Goal: Transaction & Acquisition: Purchase product/service

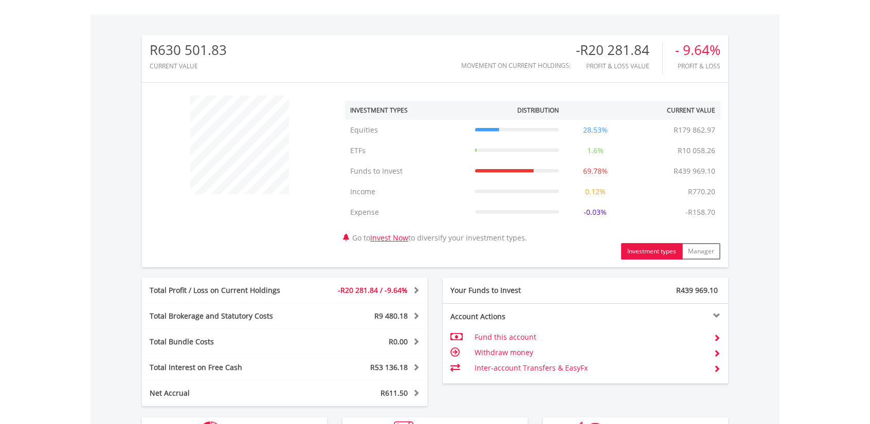
scroll to position [360, 0]
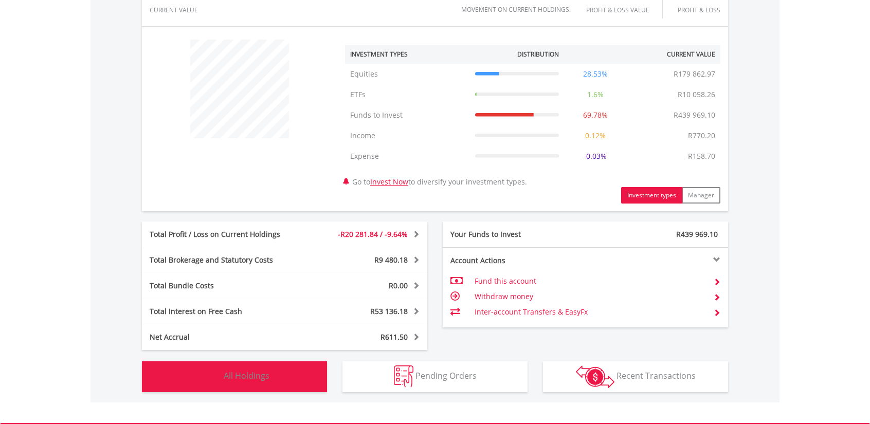
click at [278, 377] on button "Holdings All Holdings" at bounding box center [234, 377] width 185 height 31
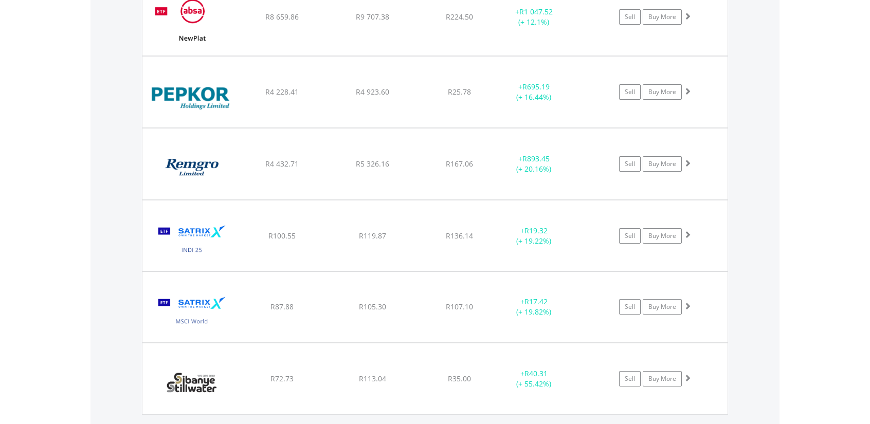
scroll to position [1679, 0]
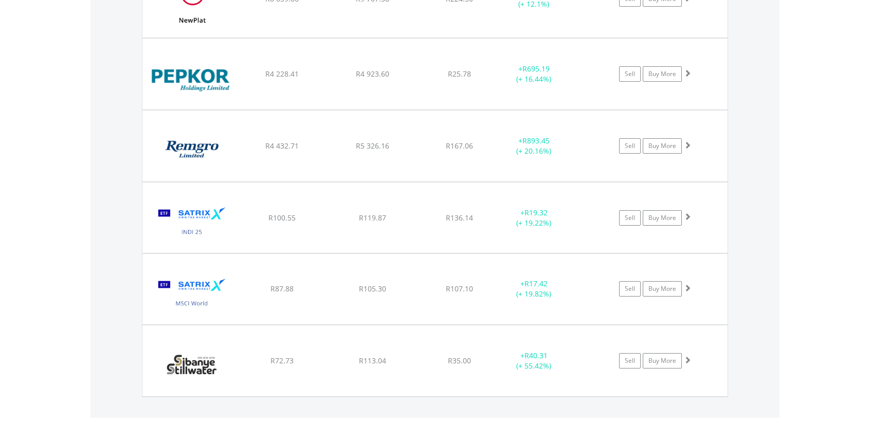
click at [686, 284] on span at bounding box center [687, 287] width 7 height 7
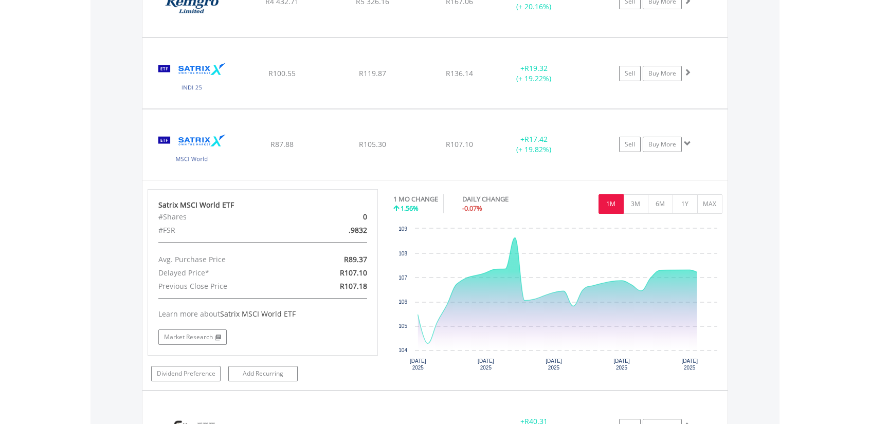
scroll to position [1833, 0]
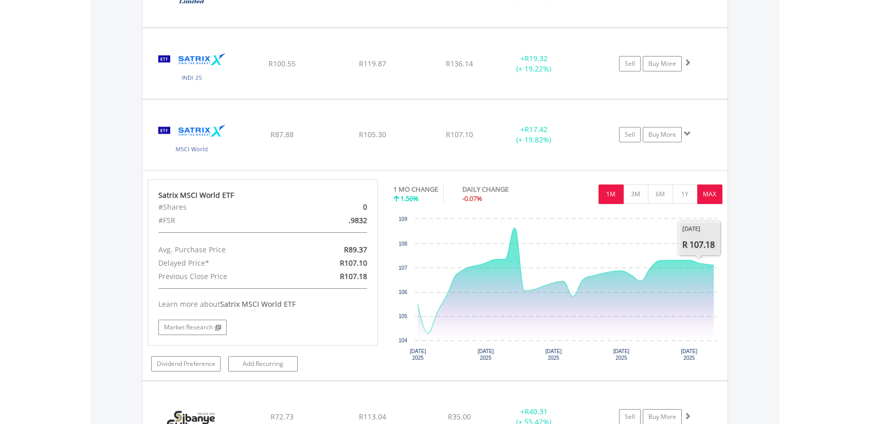
click at [709, 194] on button "MAX" at bounding box center [709, 195] width 25 height 20
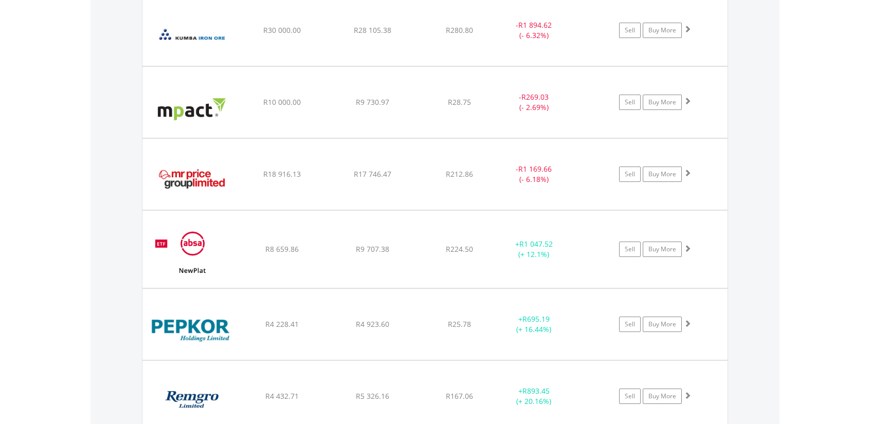
scroll to position [1422, 0]
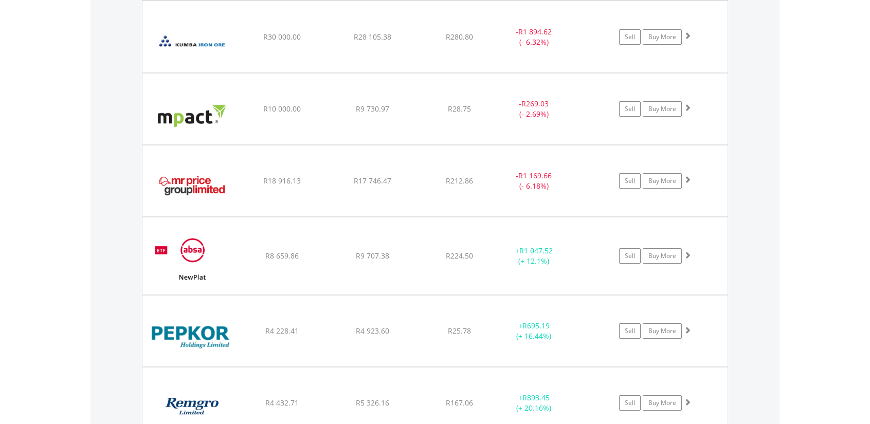
click at [689, 178] on span at bounding box center [687, 179] width 7 height 7
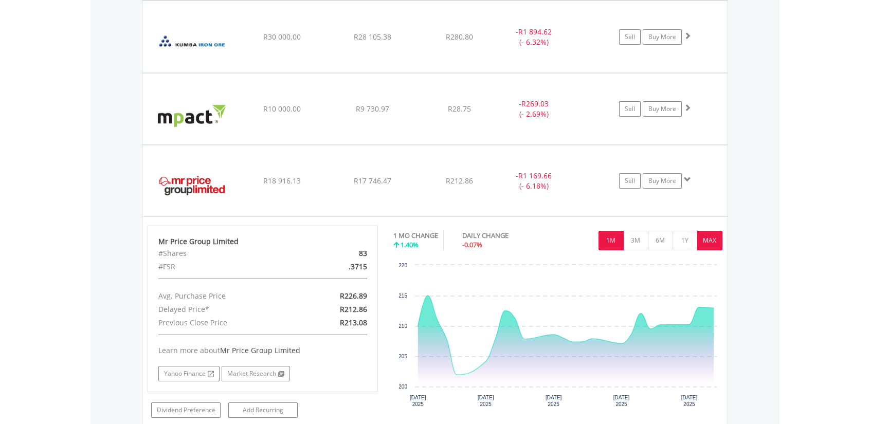
click at [712, 236] on button "MAX" at bounding box center [709, 241] width 25 height 20
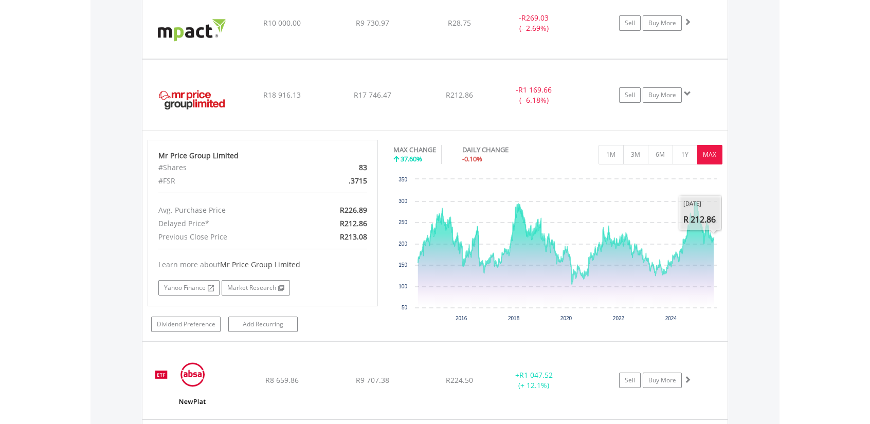
scroll to position [1525, 0]
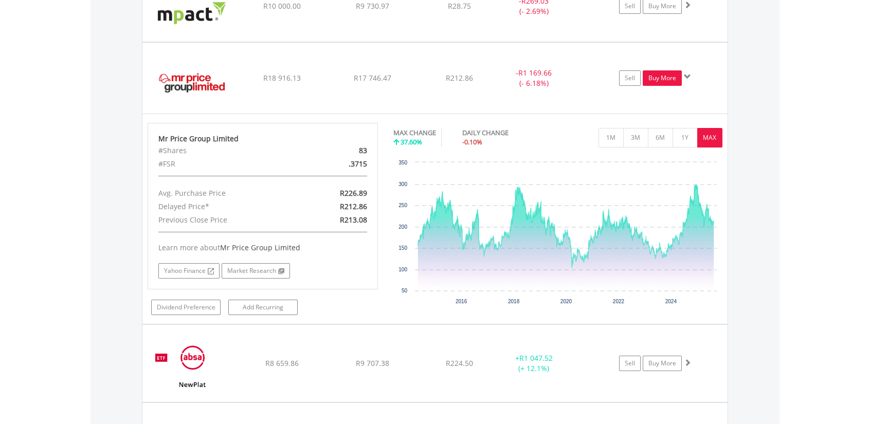
click at [670, 77] on link "Buy More" at bounding box center [662, 77] width 39 height 15
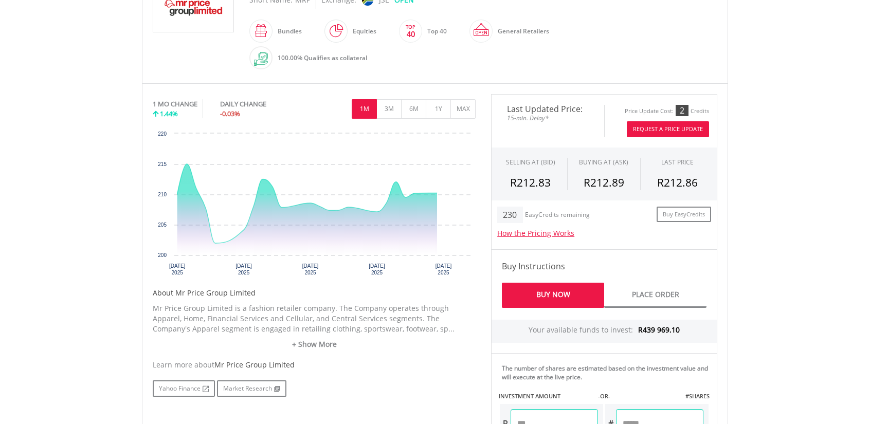
scroll to position [360, 0]
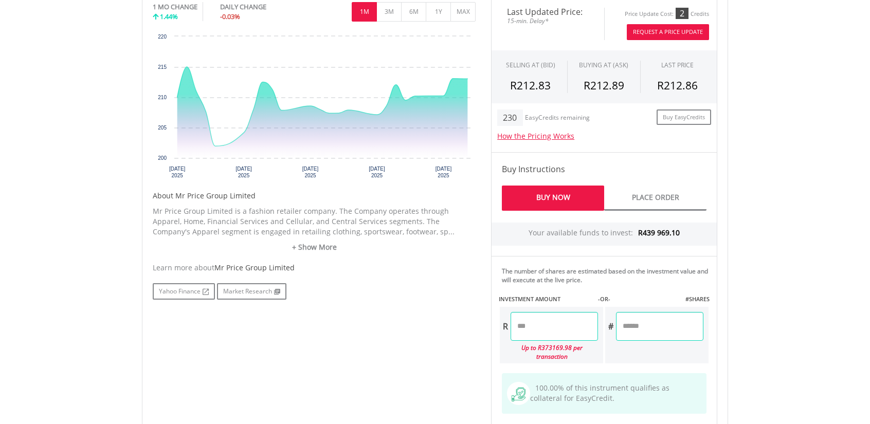
click at [553, 326] on input "number" at bounding box center [554, 326] width 87 height 29
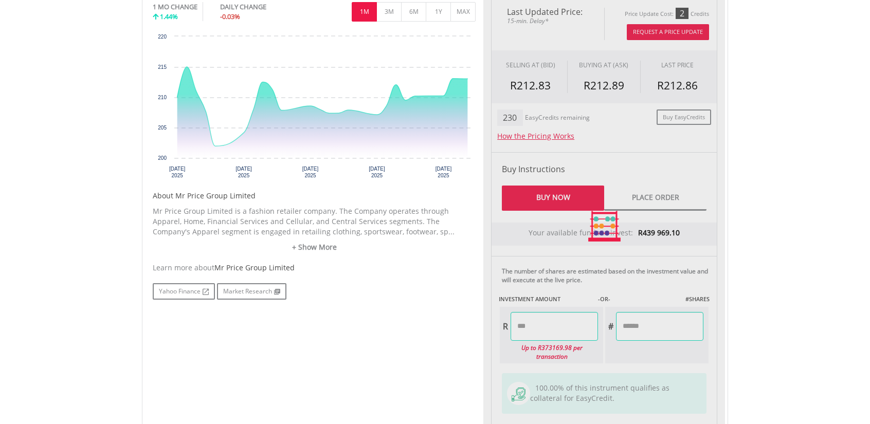
type input "********"
type input "*******"
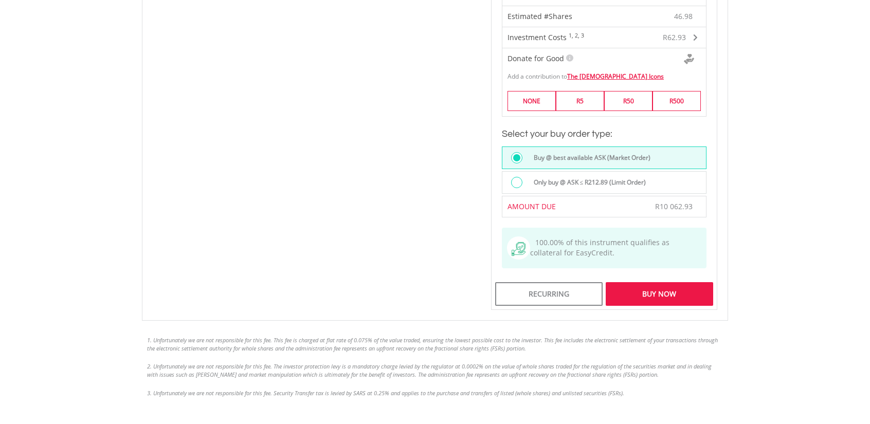
scroll to position [823, 0]
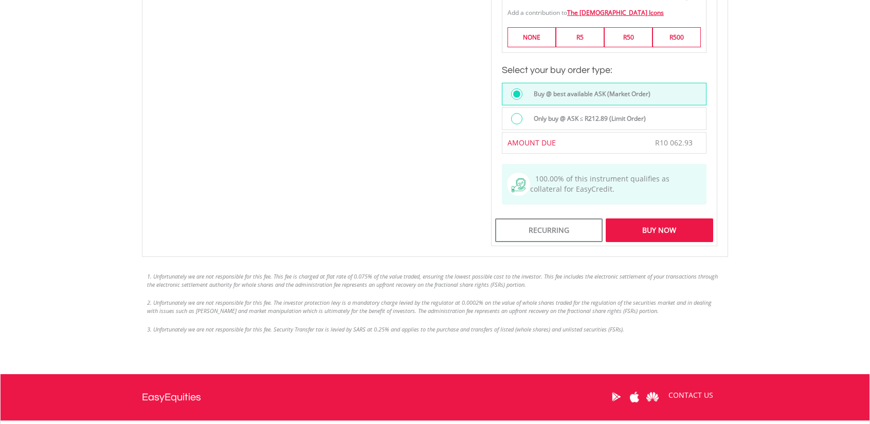
click at [663, 219] on div "Buy Now" at bounding box center [659, 231] width 107 height 24
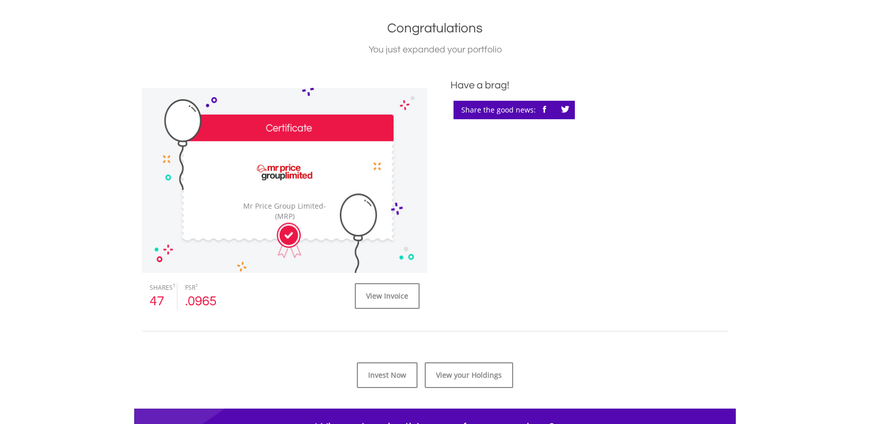
scroll to position [257, 0]
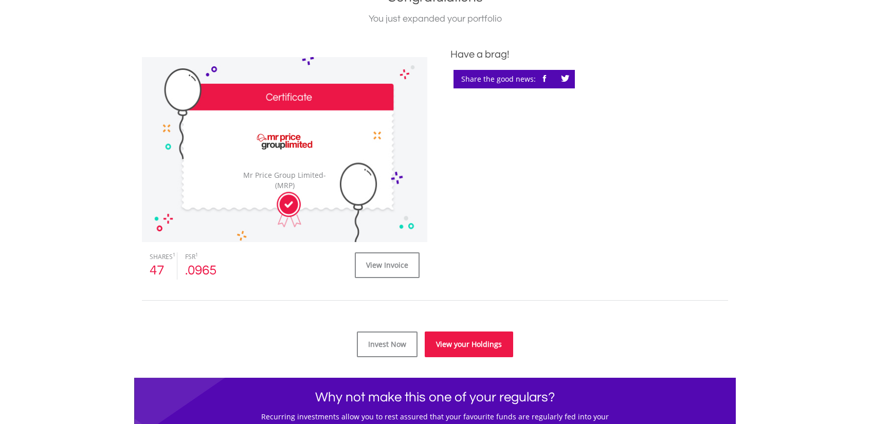
click at [445, 349] on link "View your Holdings" at bounding box center [469, 345] width 88 height 26
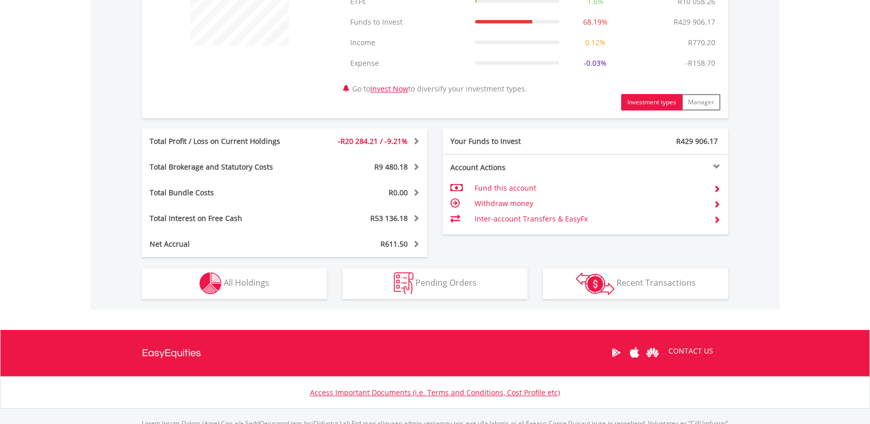
scroll to position [463, 0]
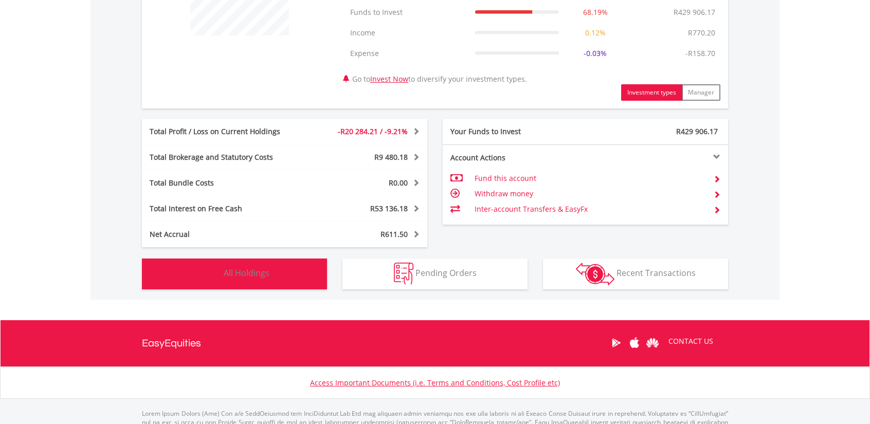
click at [272, 274] on button "Holdings All Holdings" at bounding box center [234, 274] width 185 height 31
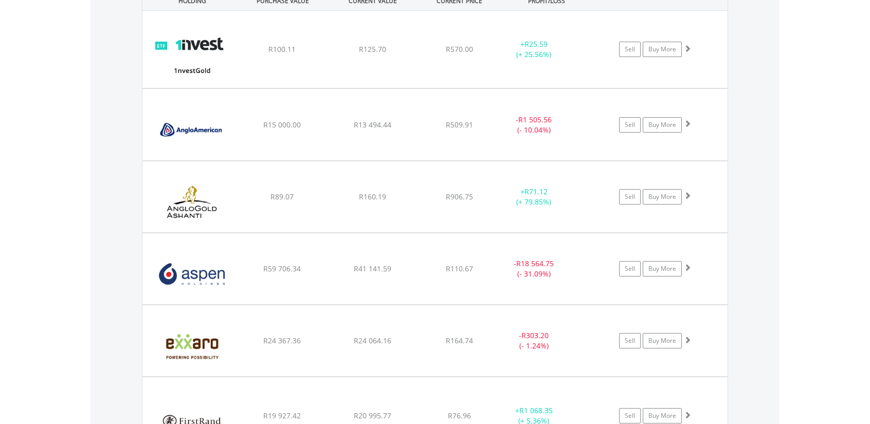
scroll to position [886, 0]
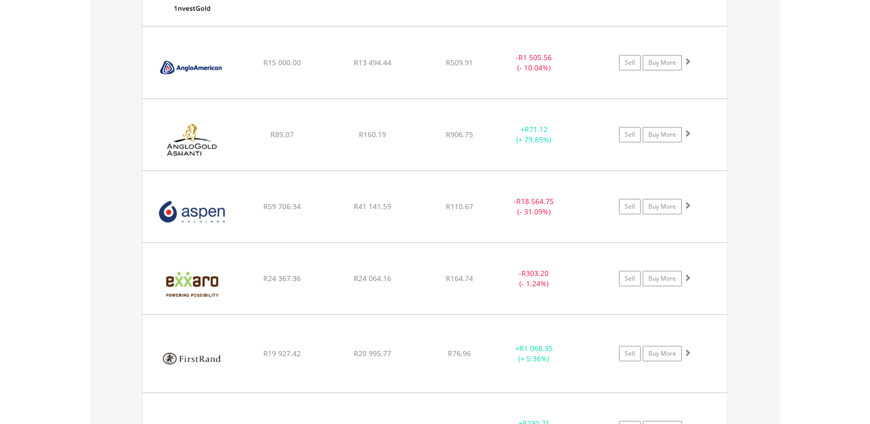
click at [688, 352] on span at bounding box center [687, 352] width 7 height 7
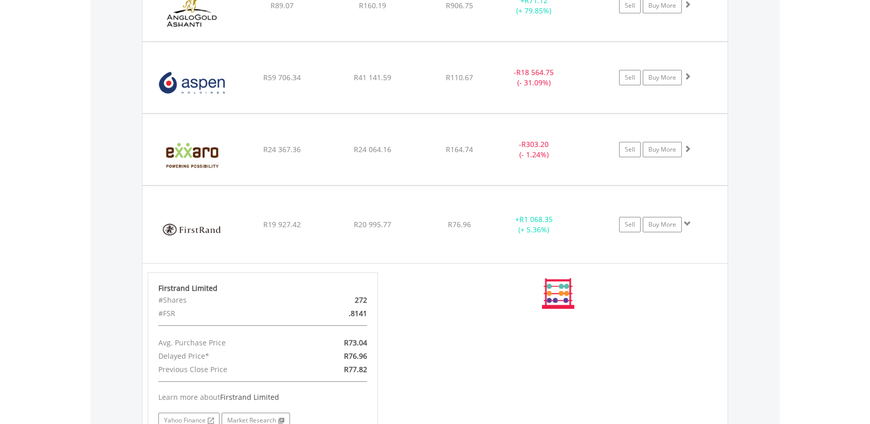
scroll to position [1091, 0]
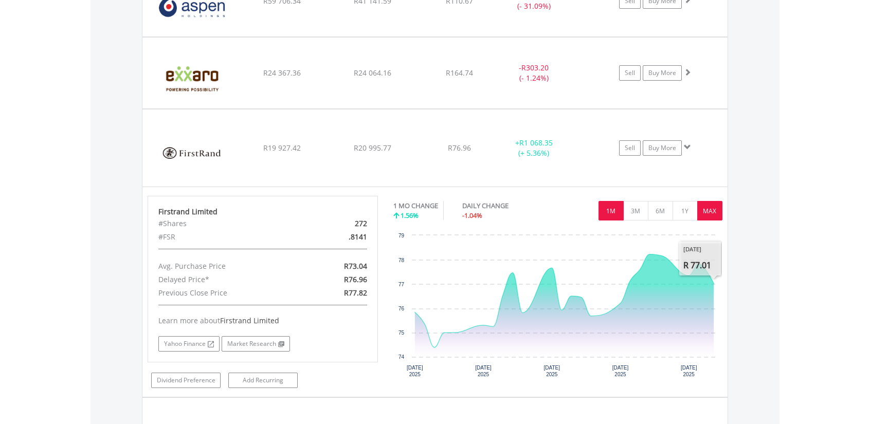
click at [711, 214] on button "MAX" at bounding box center [709, 211] width 25 height 20
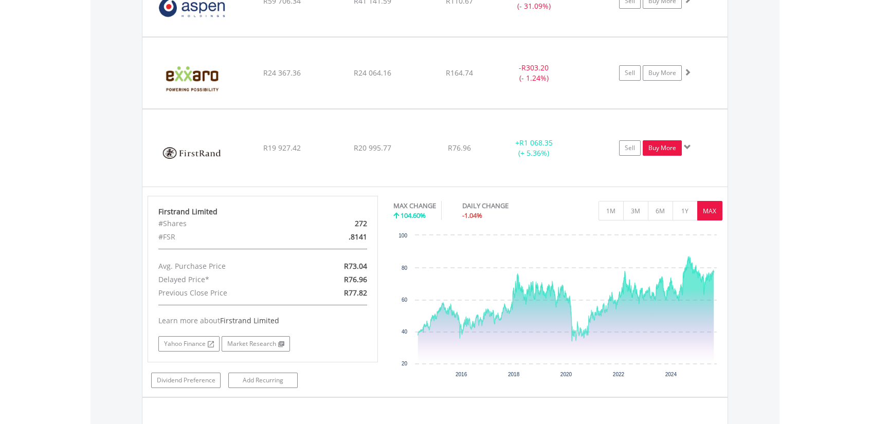
click at [668, 148] on link "Buy More" at bounding box center [662, 147] width 39 height 15
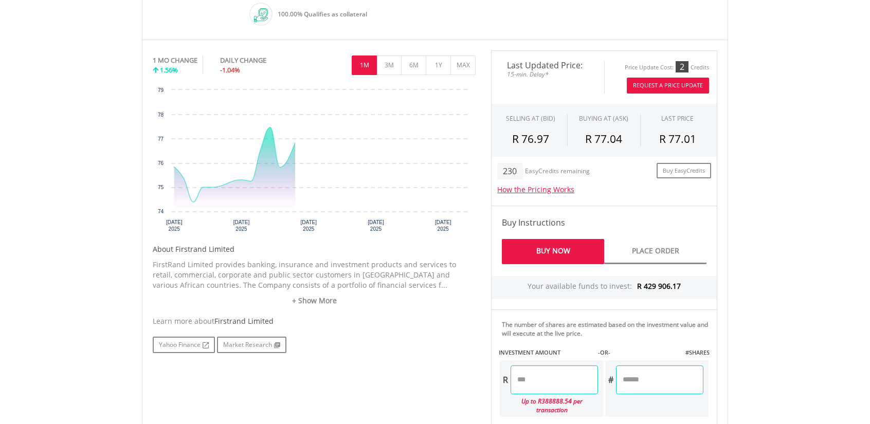
scroll to position [309, 0]
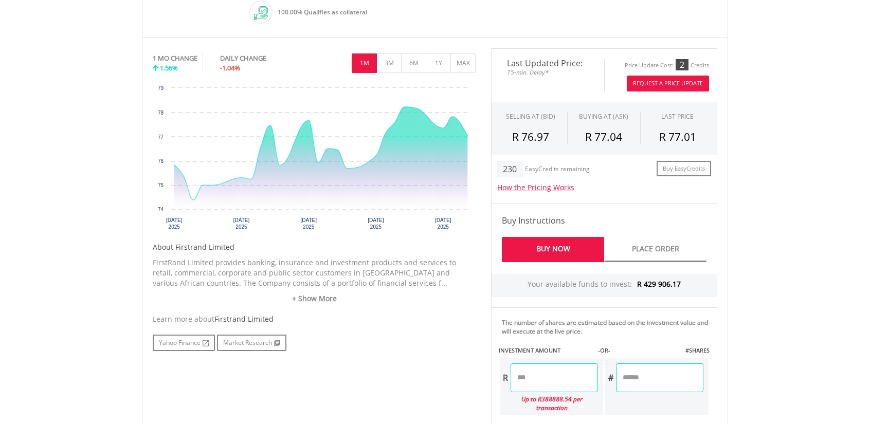
click at [556, 374] on input "number" at bounding box center [554, 378] width 87 height 29
type input "********"
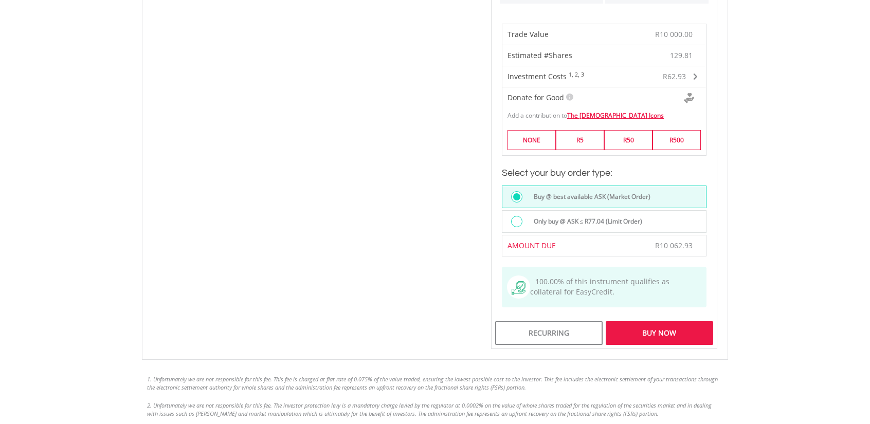
scroll to position [874, 0]
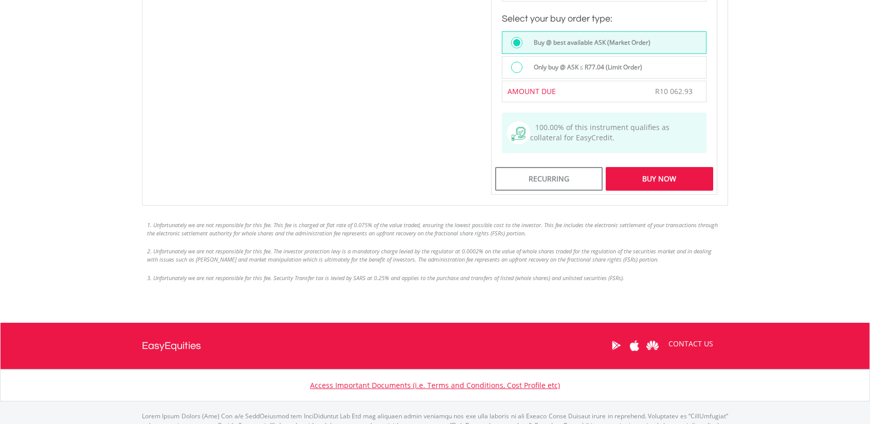
click at [672, 169] on div "Buy Now" at bounding box center [659, 179] width 107 height 24
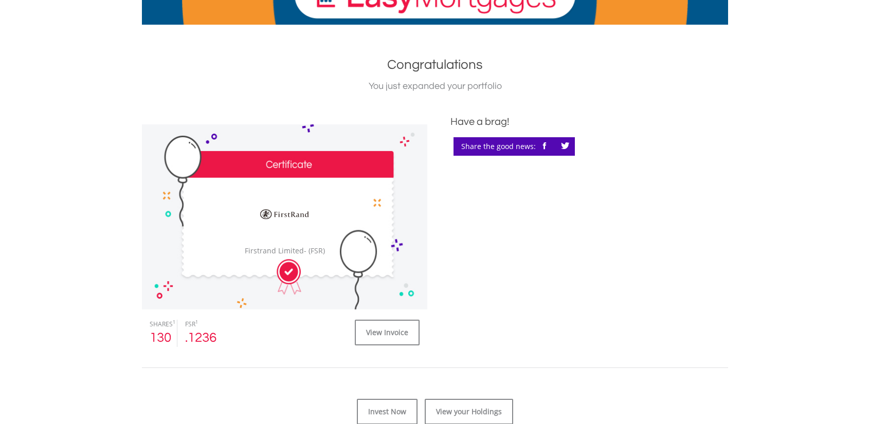
scroll to position [206, 0]
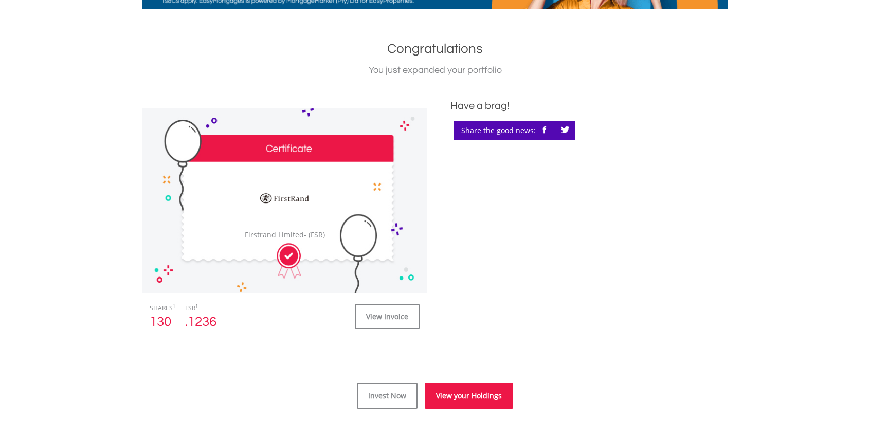
click at [462, 393] on link "View your Holdings" at bounding box center [469, 396] width 88 height 26
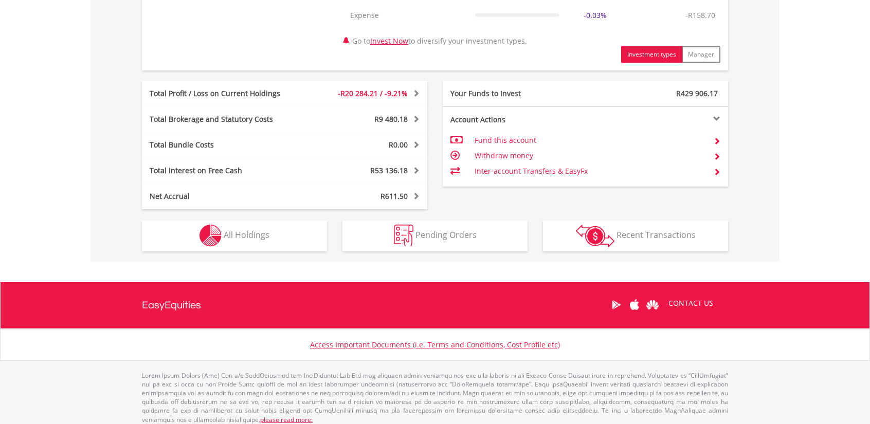
scroll to position [506, 0]
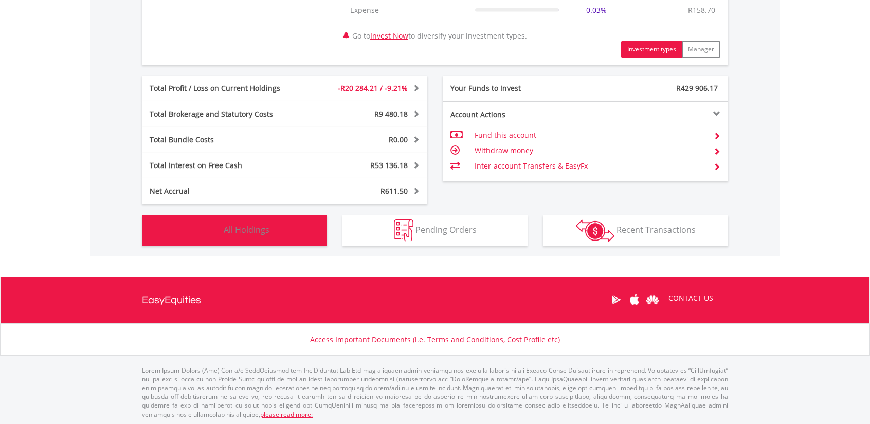
click at [259, 240] on button "Holdings All Holdings" at bounding box center [234, 230] width 185 height 31
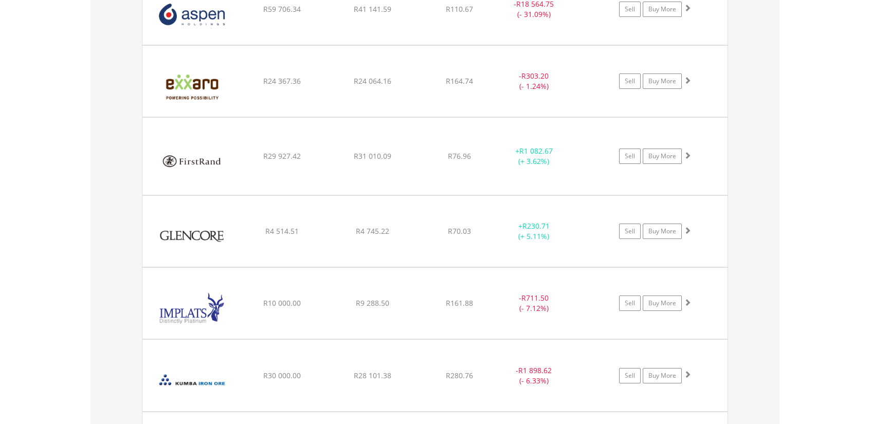
scroll to position [1133, 0]
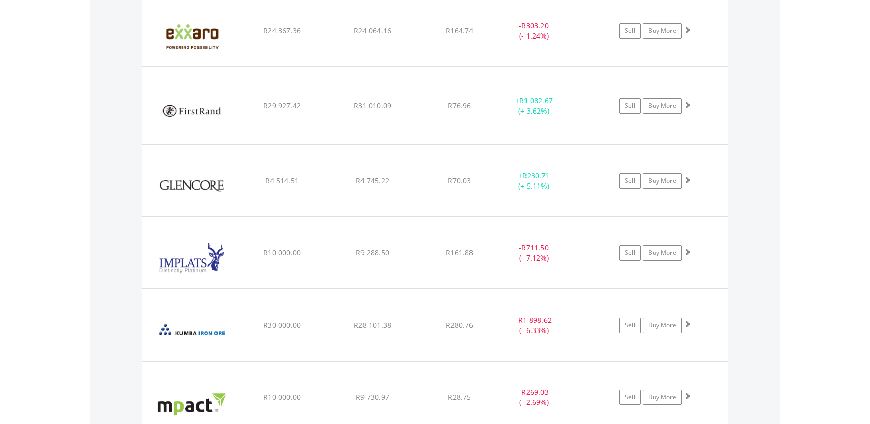
click at [690, 249] on span at bounding box center [687, 251] width 7 height 7
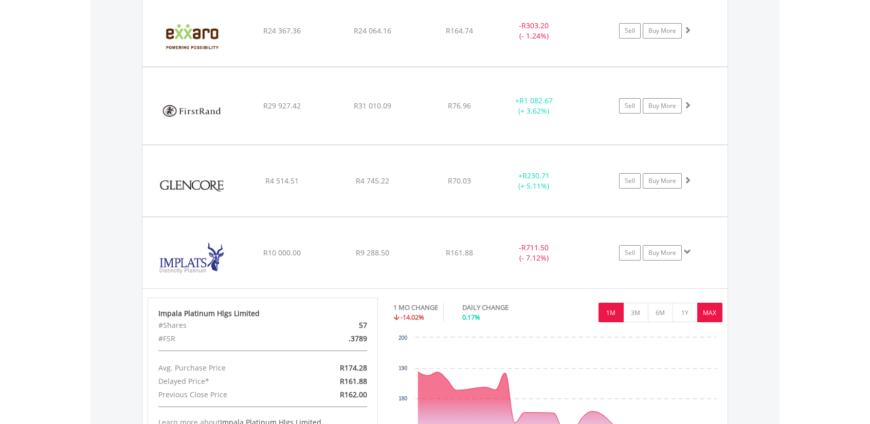
click at [715, 306] on button "MAX" at bounding box center [709, 313] width 25 height 20
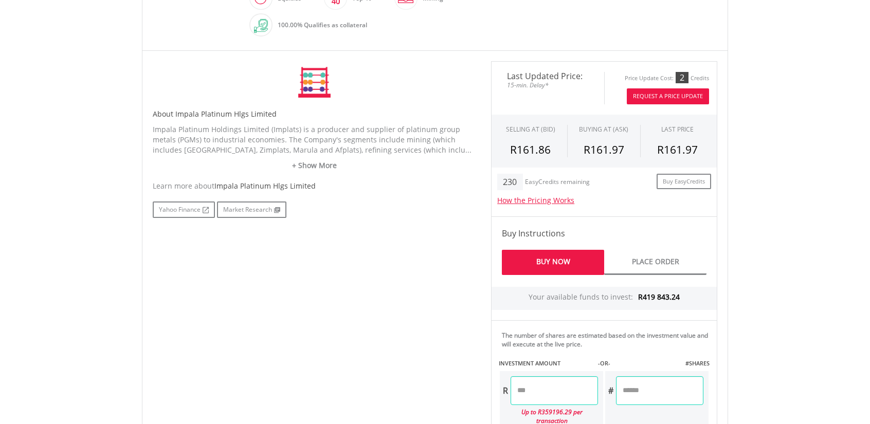
scroll to position [411, 0]
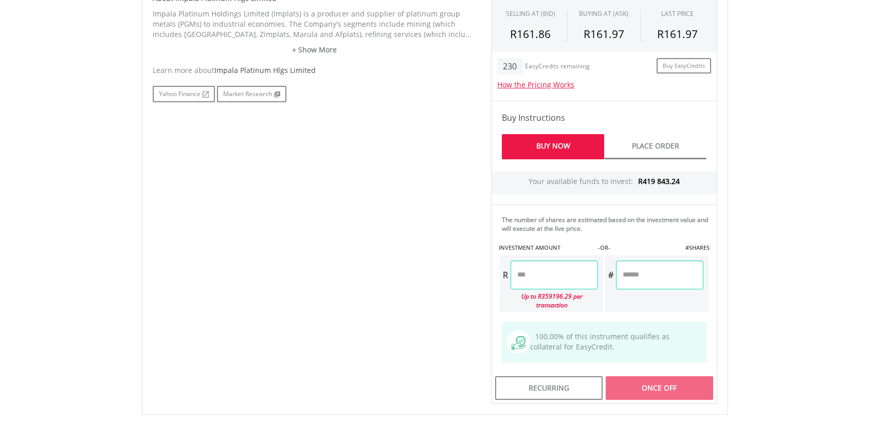
click at [565, 277] on input "number" at bounding box center [554, 275] width 87 height 29
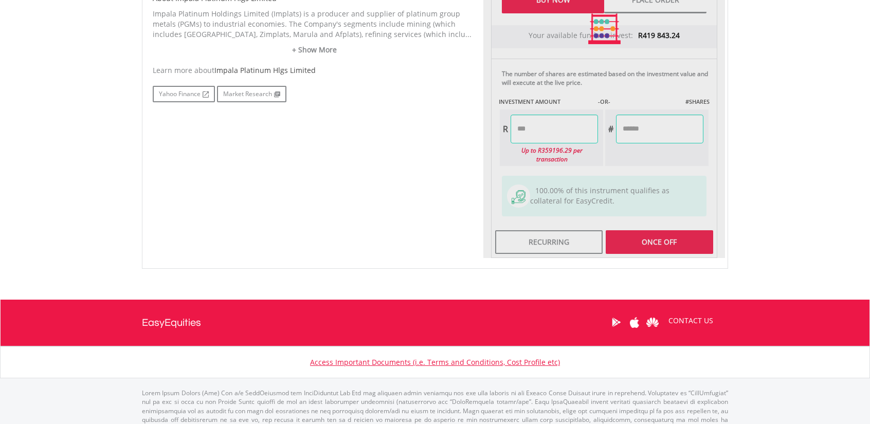
type input "*******"
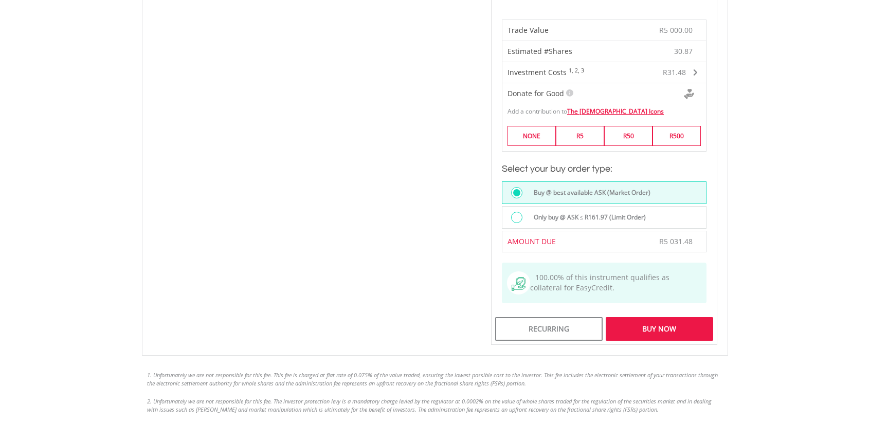
scroll to position [763, 0]
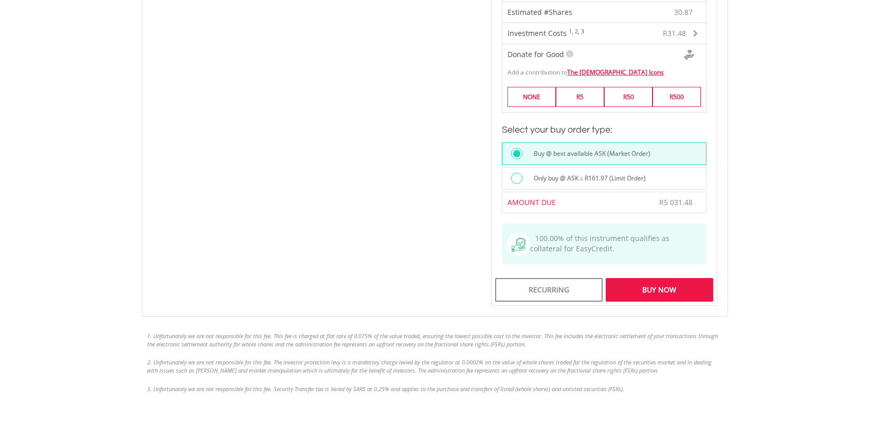
click at [680, 279] on div "Buy Now" at bounding box center [659, 290] width 107 height 24
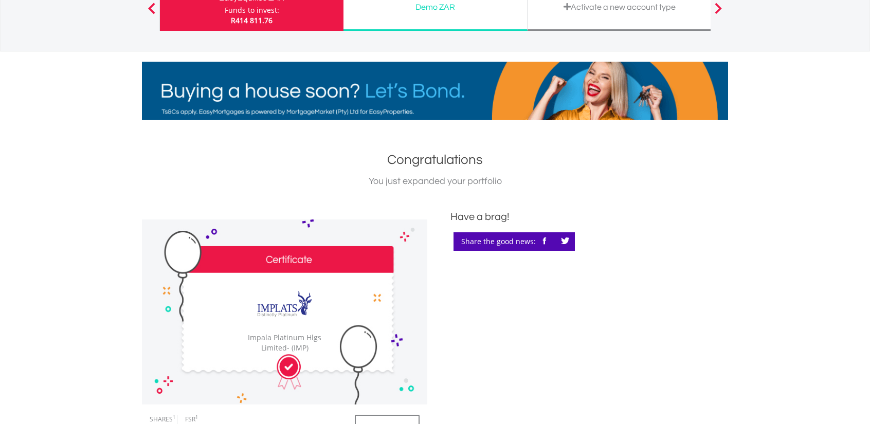
scroll to position [309, 0]
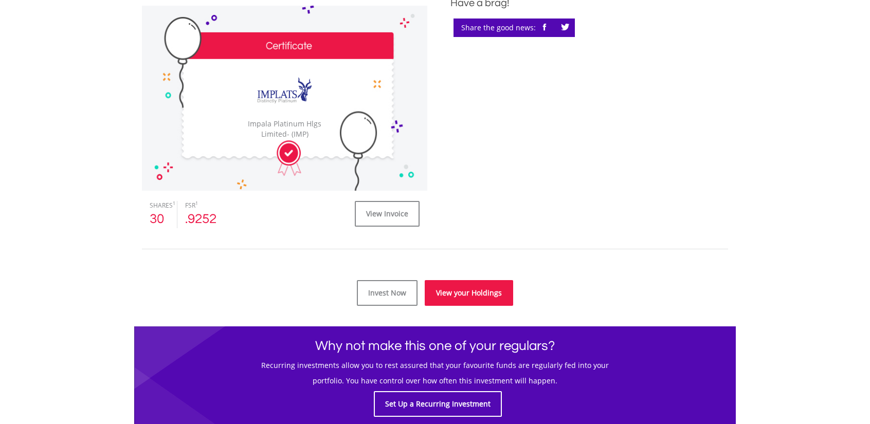
click at [449, 292] on link "View your Holdings" at bounding box center [469, 293] width 88 height 26
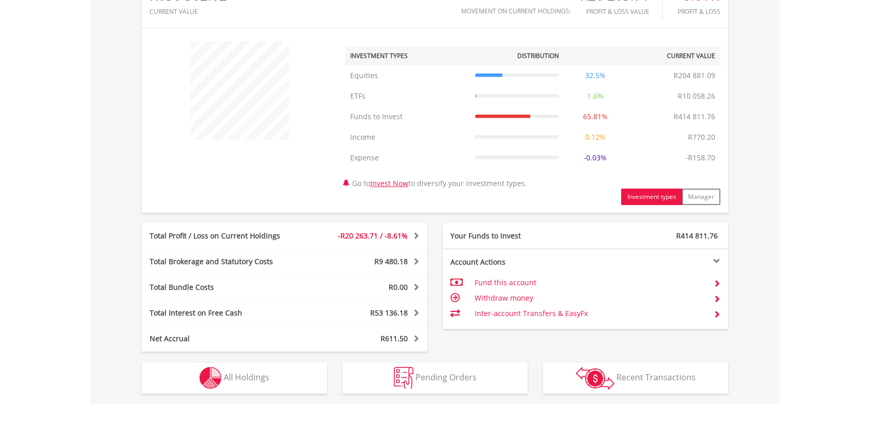
scroll to position [360, 0]
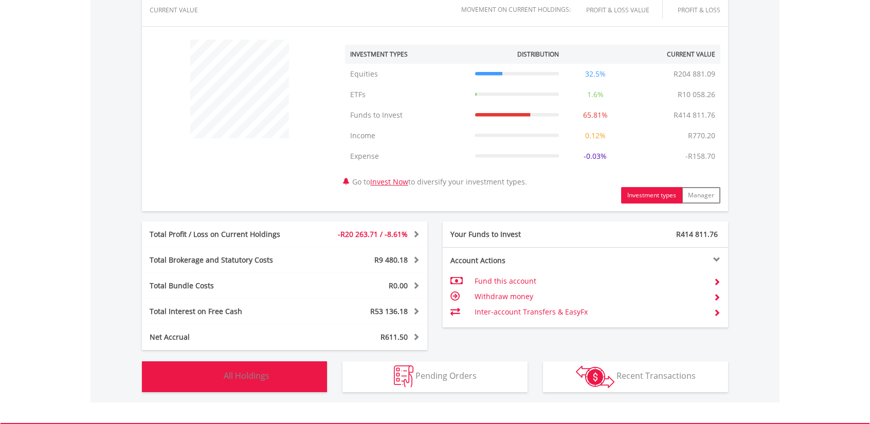
click at [259, 382] on button "Holdings All Holdings" at bounding box center [234, 377] width 185 height 31
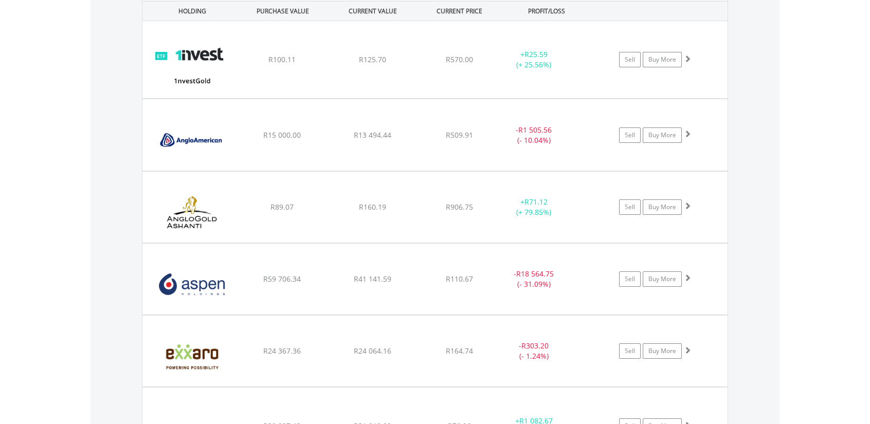
scroll to position [834, 0]
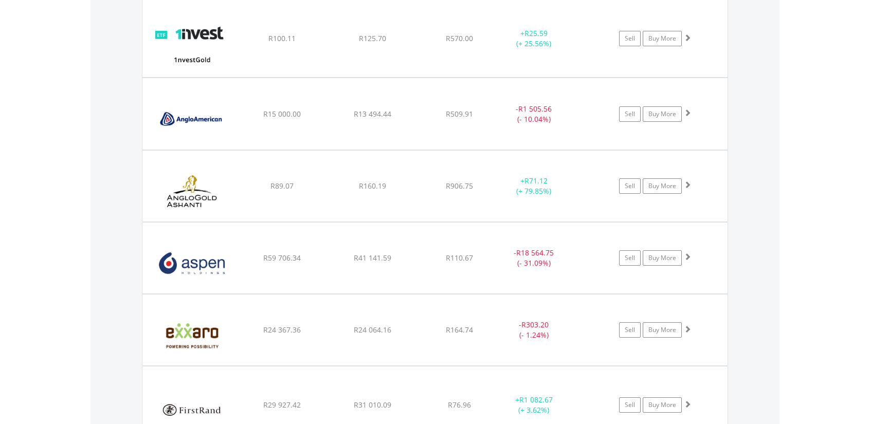
click at [688, 257] on span at bounding box center [687, 256] width 7 height 7
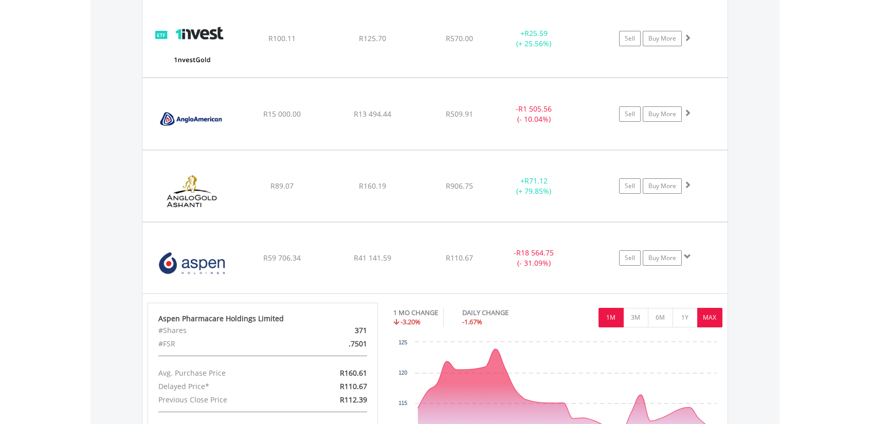
click at [718, 313] on button "MAX" at bounding box center [709, 318] width 25 height 20
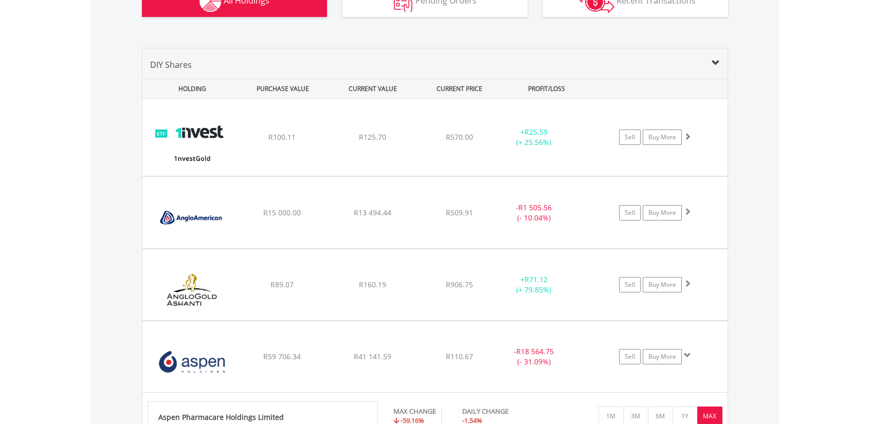
scroll to position [731, 0]
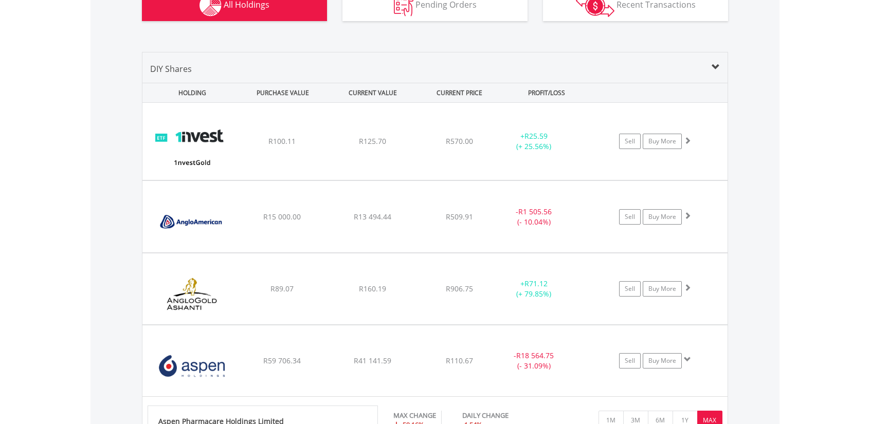
click at [687, 217] on span at bounding box center [687, 215] width 7 height 7
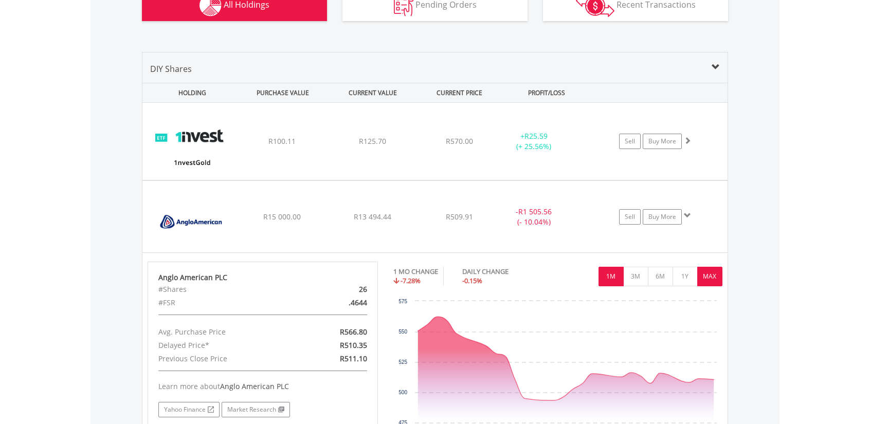
click at [715, 273] on button "MAX" at bounding box center [709, 277] width 25 height 20
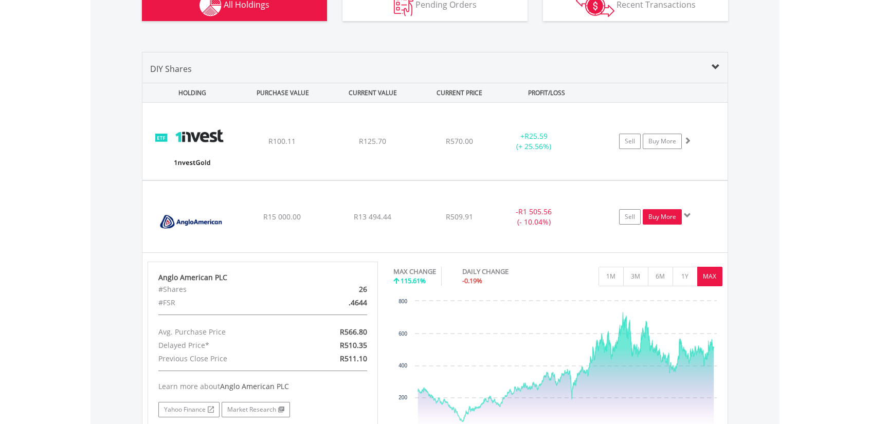
click at [659, 217] on link "Buy More" at bounding box center [662, 216] width 39 height 15
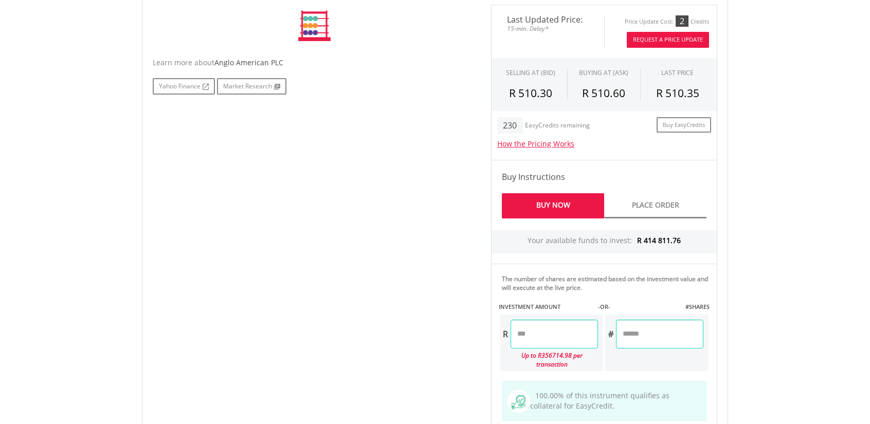
scroll to position [317, 0]
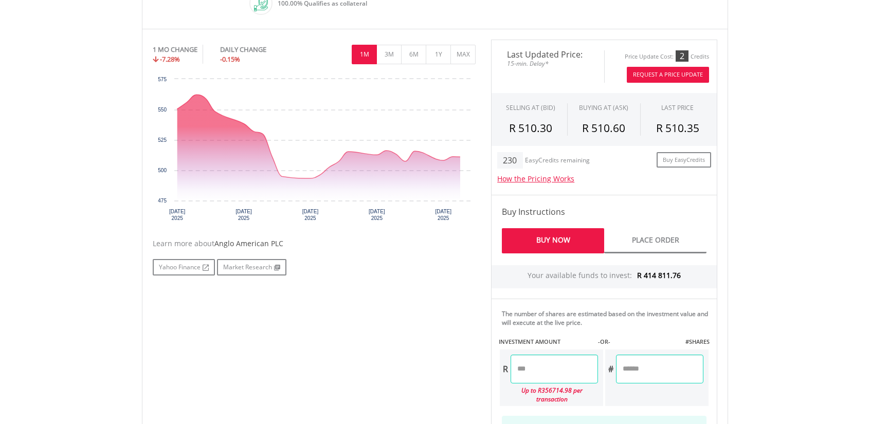
click at [549, 367] on input "number" at bounding box center [554, 369] width 87 height 29
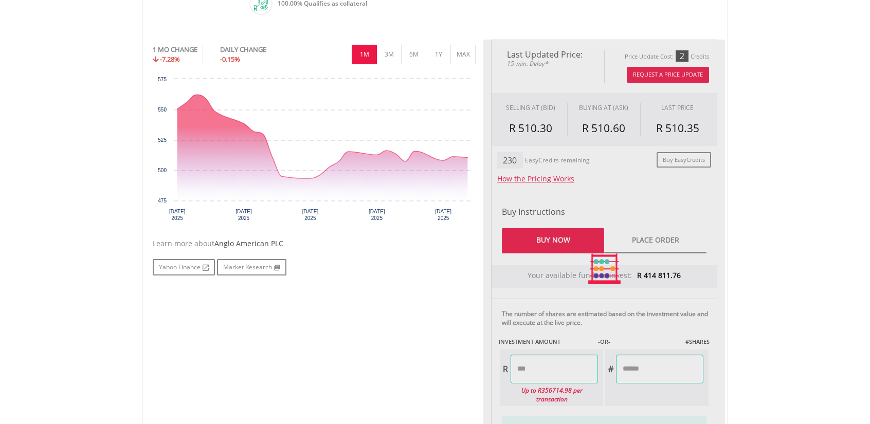
type input "********"
type input "*******"
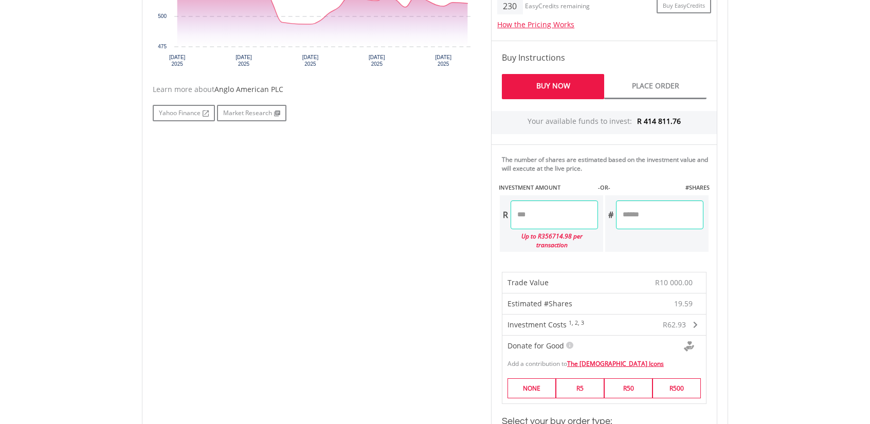
click at [761, 316] on body "My Investments Invest Now New Listings Sell My Recurring Investments Pending Or…" at bounding box center [435, 205] width 870 height 1355
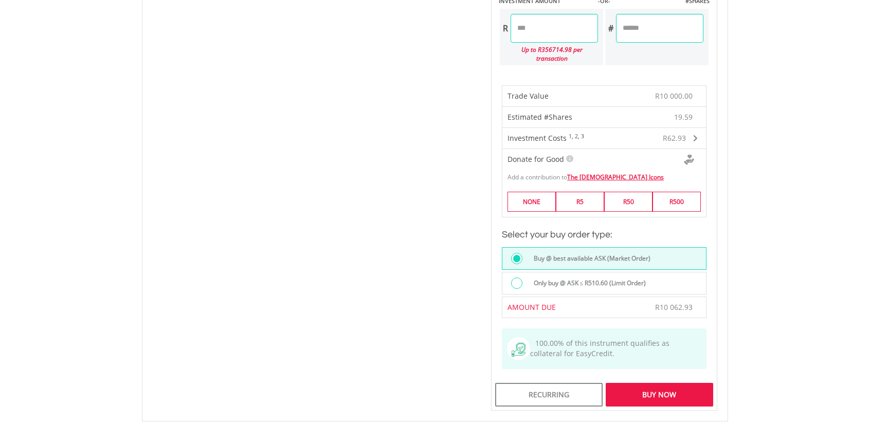
scroll to position [677, 0]
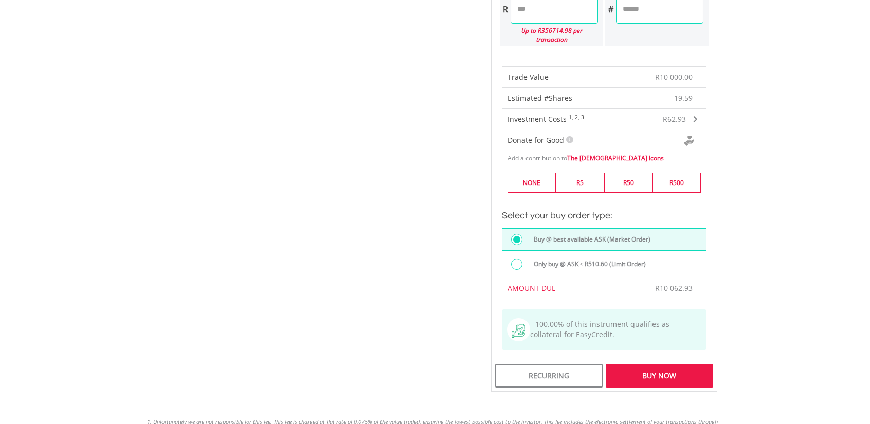
click at [668, 368] on div "Buy Now" at bounding box center [659, 376] width 107 height 24
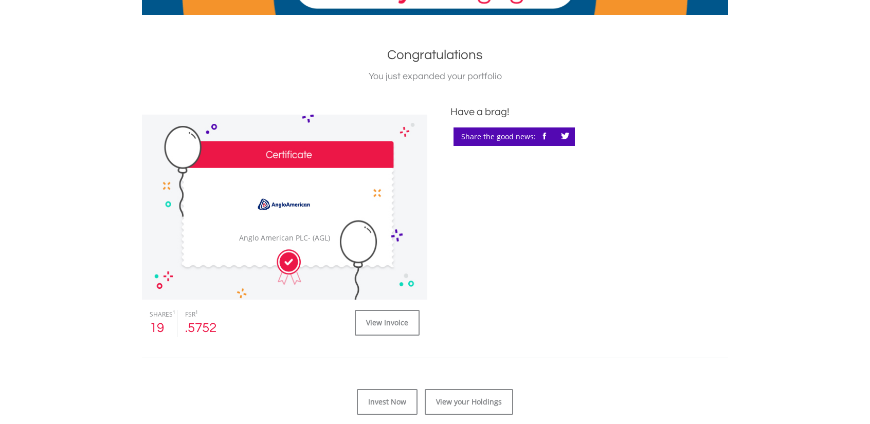
scroll to position [206, 0]
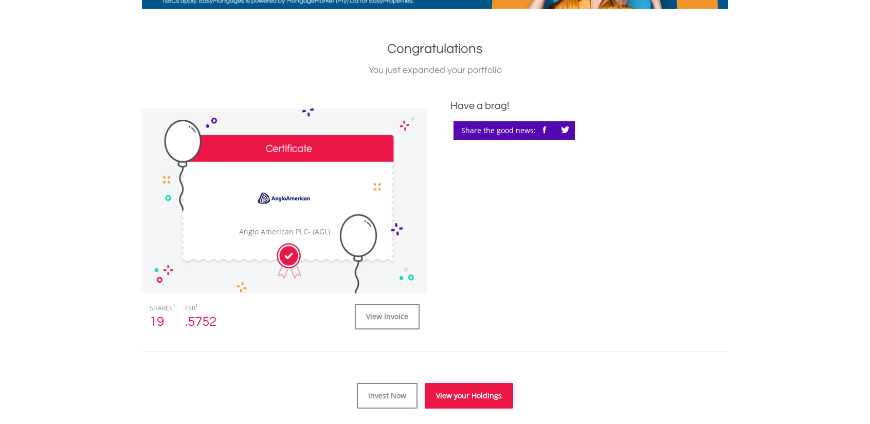
click at [489, 403] on link "View your Holdings" at bounding box center [469, 396] width 88 height 26
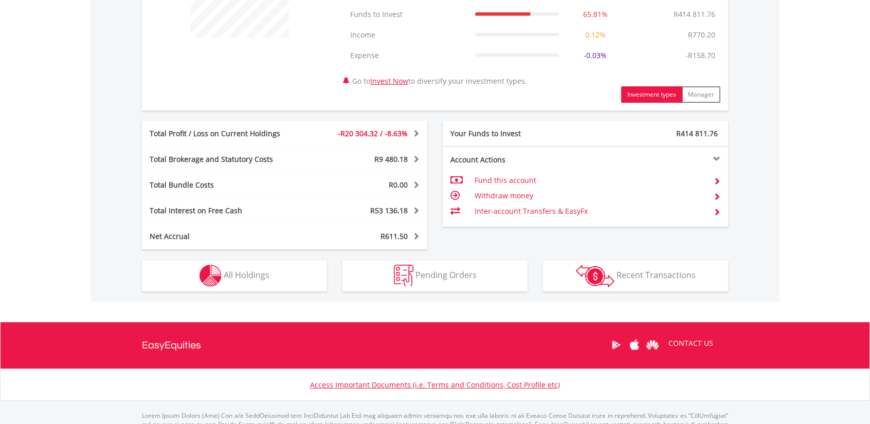
scroll to position [506, 0]
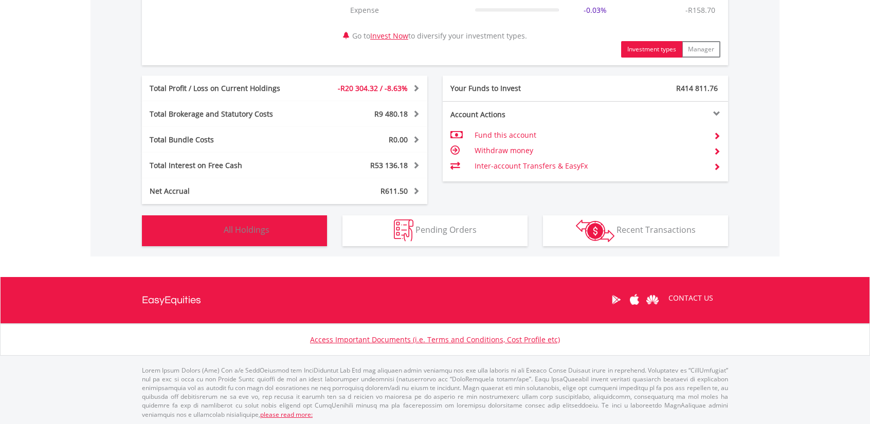
click at [256, 229] on span "All Holdings" at bounding box center [247, 229] width 46 height 11
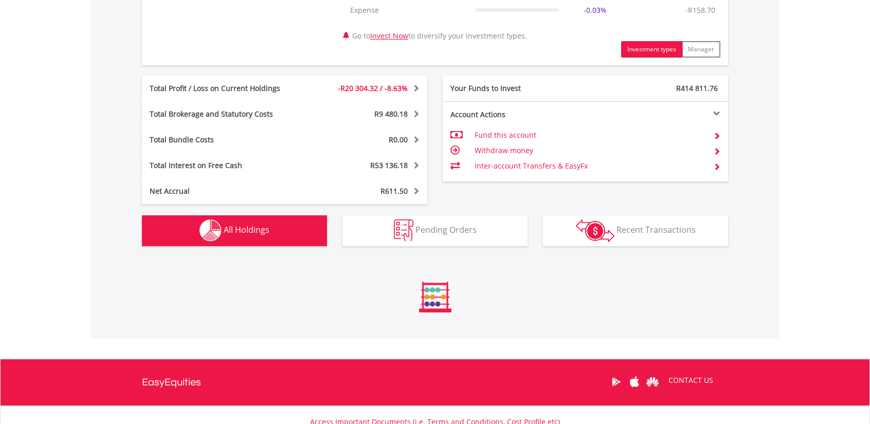
scroll to position [783, 0]
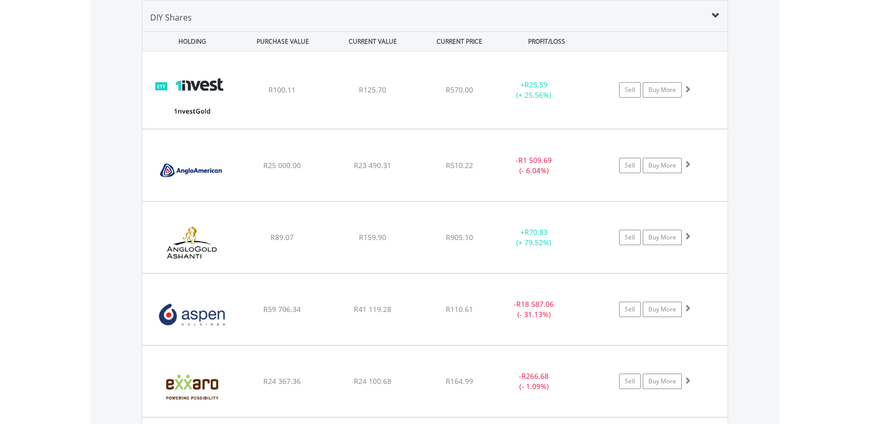
click at [690, 90] on span at bounding box center [687, 88] width 7 height 7
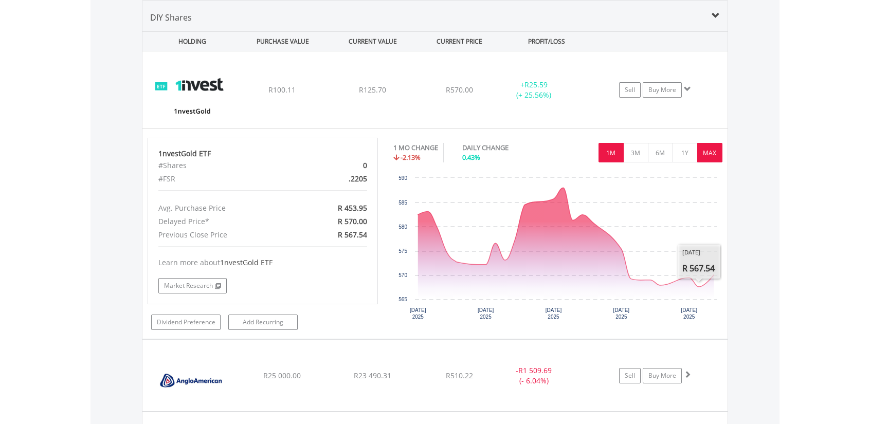
click at [714, 156] on button "MAX" at bounding box center [709, 153] width 25 height 20
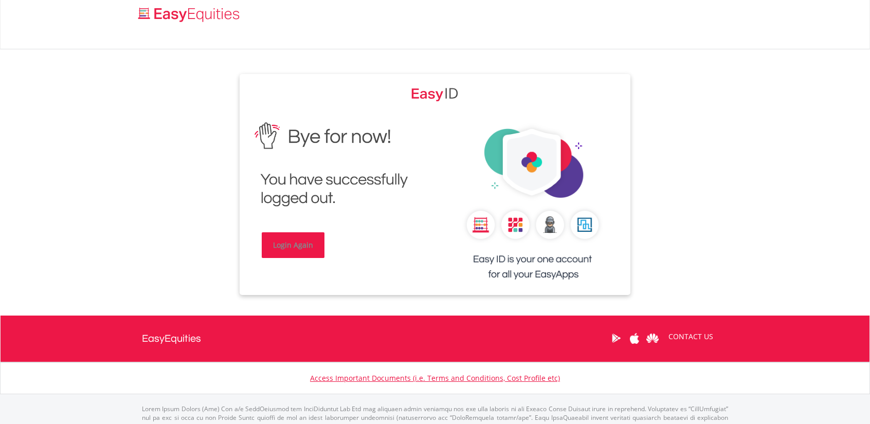
click at [281, 249] on link "Login Again" at bounding box center [293, 245] width 63 height 26
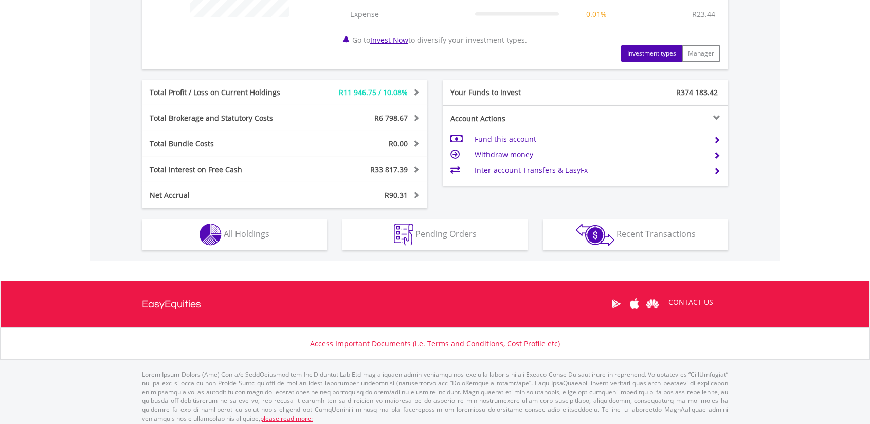
scroll to position [485, 0]
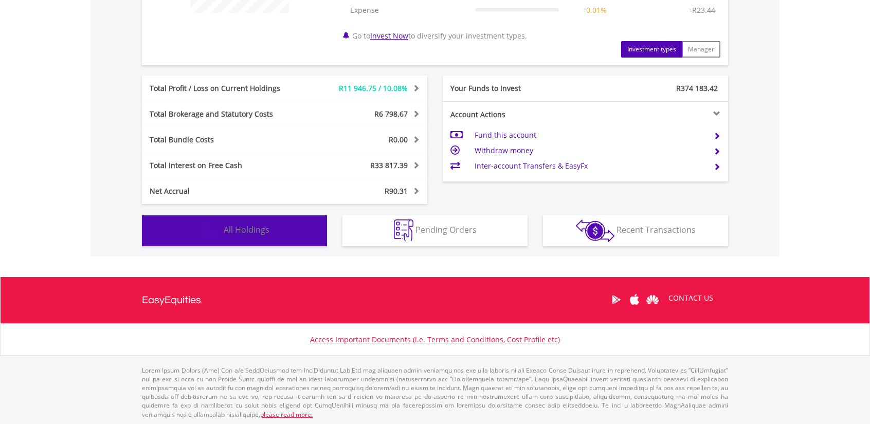
click at [238, 231] on span "All Holdings" at bounding box center [247, 229] width 46 height 11
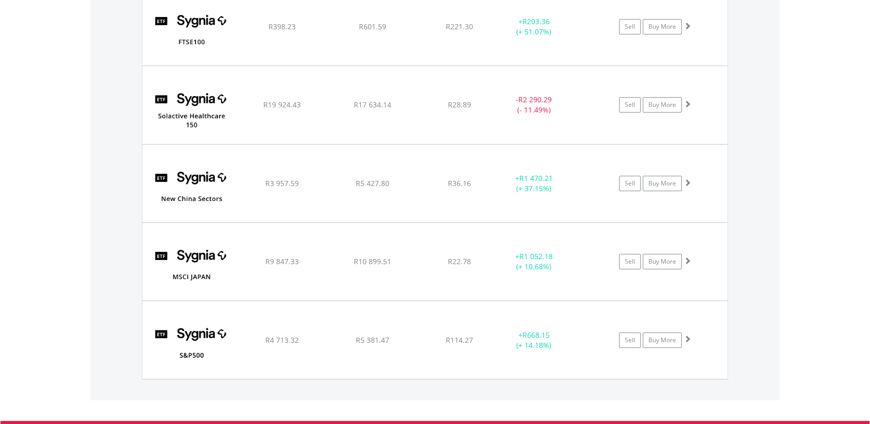
scroll to position [1546, 0]
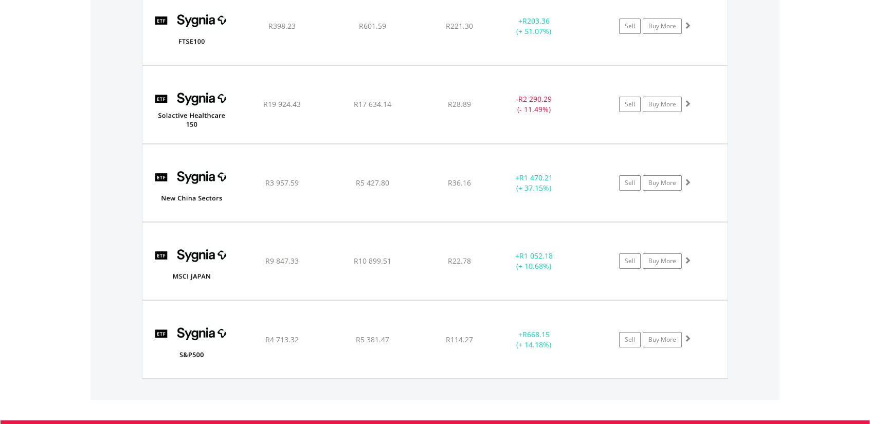
click at [687, 335] on span at bounding box center [687, 338] width 7 height 7
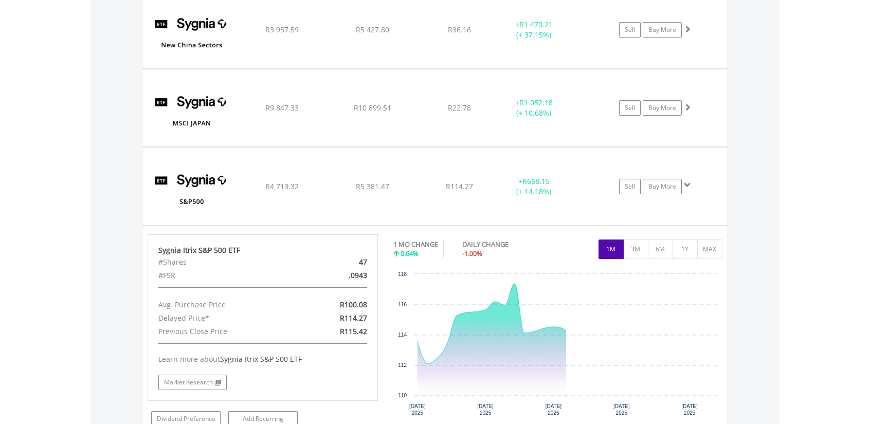
scroll to position [1701, 0]
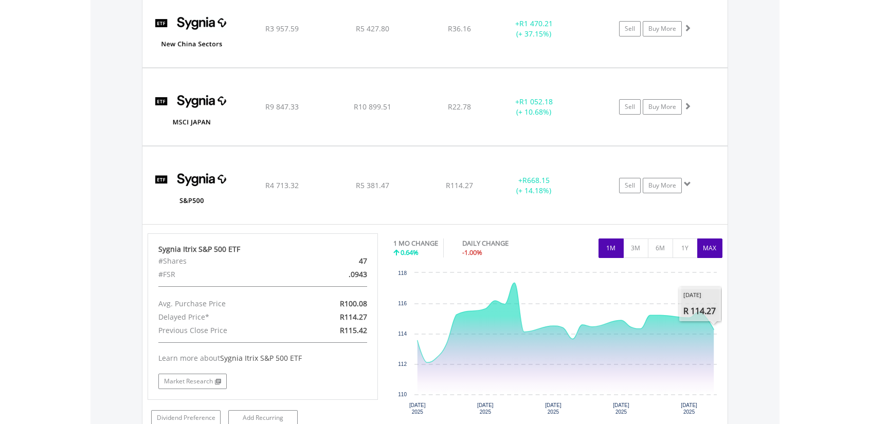
click at [709, 242] on button "MAX" at bounding box center [709, 249] width 25 height 20
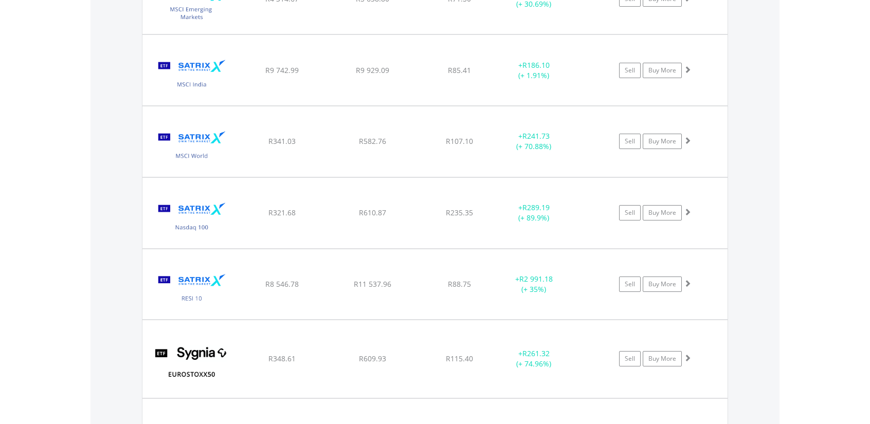
scroll to position [1084, 0]
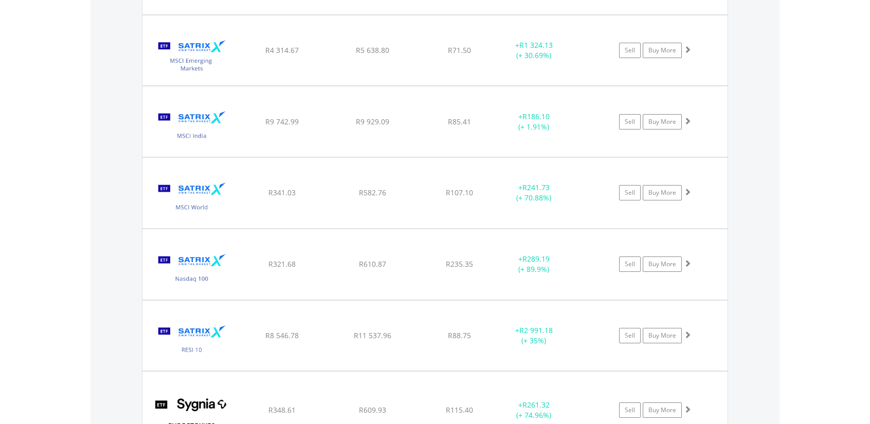
click at [687, 262] on span at bounding box center [687, 263] width 7 height 7
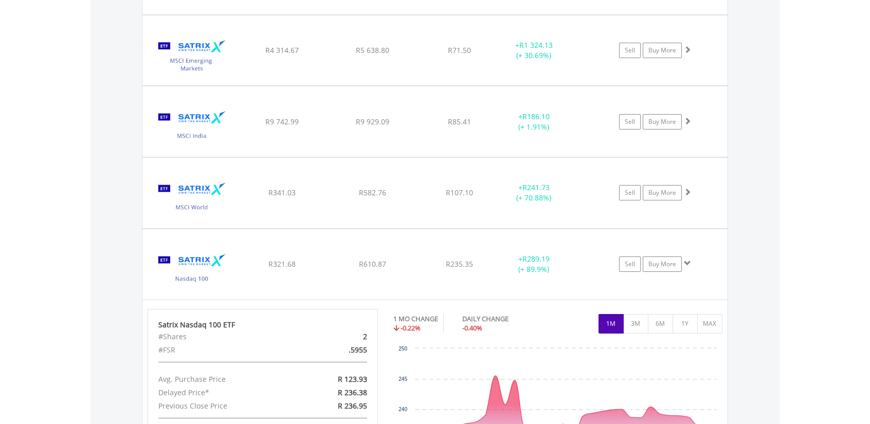
click at [723, 320] on div "No chart available. 1 MO CHANGE -0.22% DAILY CHANGE -0.40% 1M 3M 6M 1Y MAX Char…" at bounding box center [558, 403] width 345 height 189
click at [718, 319] on button "MAX" at bounding box center [709, 324] width 25 height 20
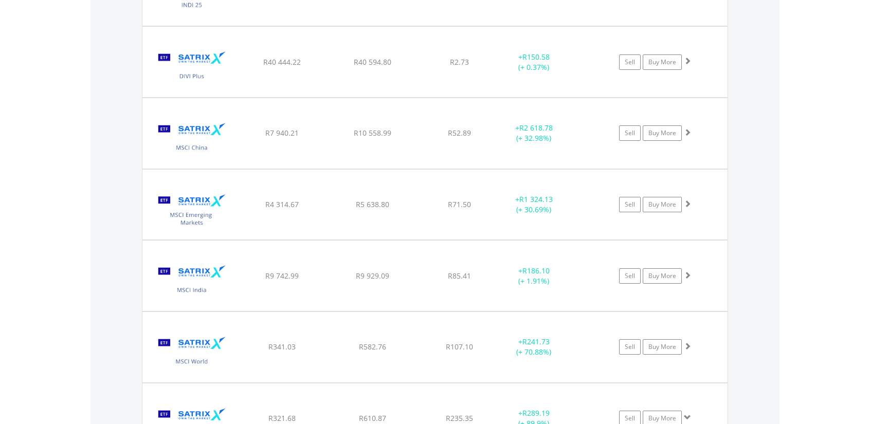
scroll to position [981, 0]
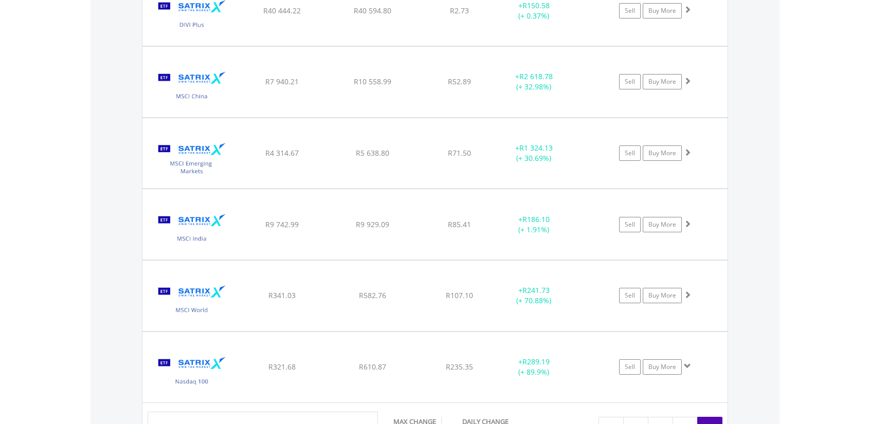
click at [687, 292] on span at bounding box center [687, 294] width 7 height 7
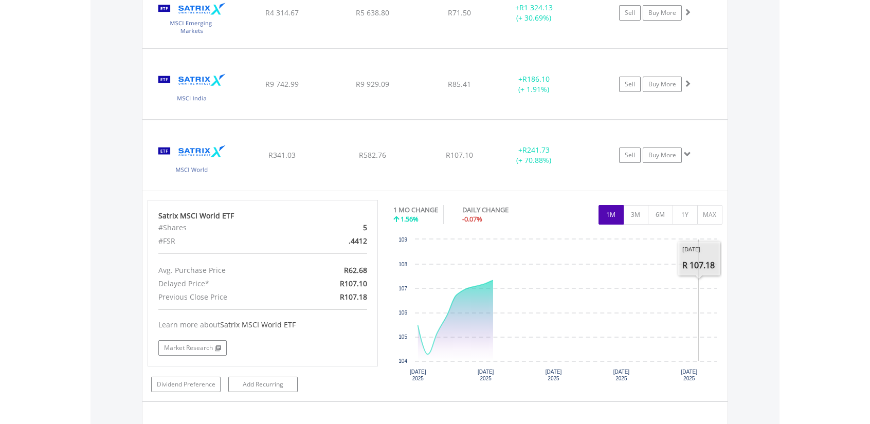
scroll to position [1135, 0]
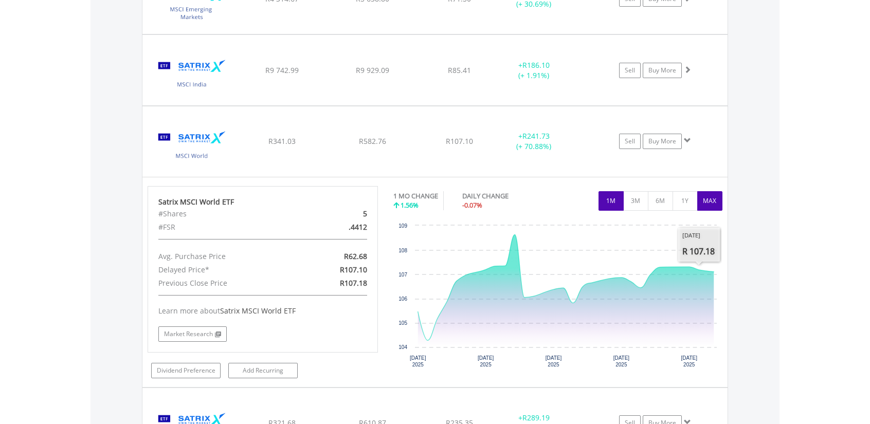
click at [712, 191] on button "MAX" at bounding box center [709, 201] width 25 height 20
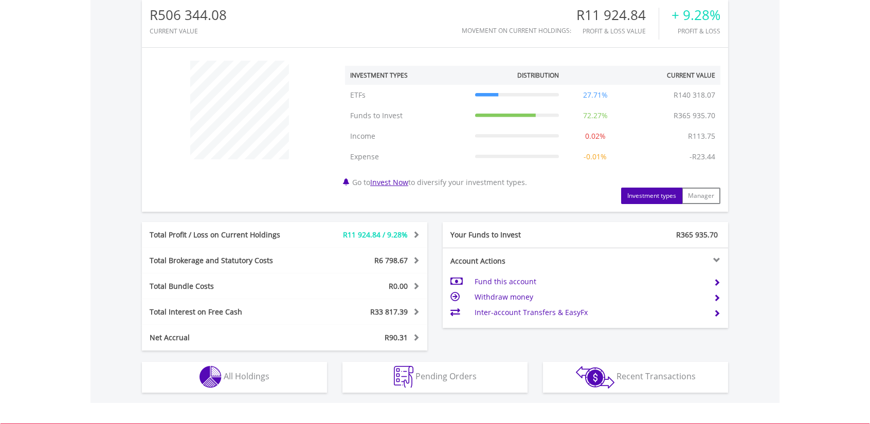
scroll to position [360, 0]
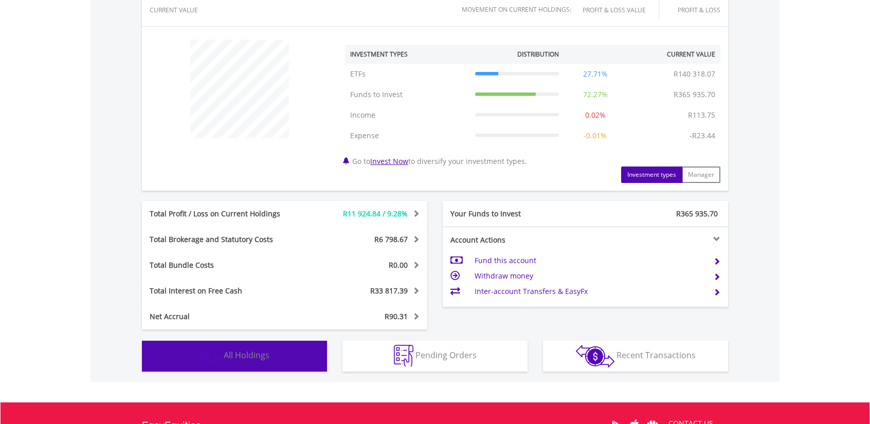
click at [246, 348] on button "Holdings All Holdings" at bounding box center [234, 356] width 185 height 31
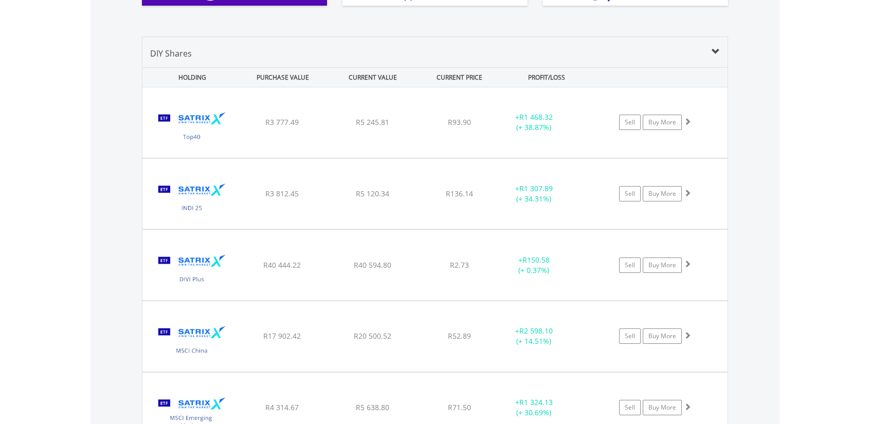
scroll to position [711, 0]
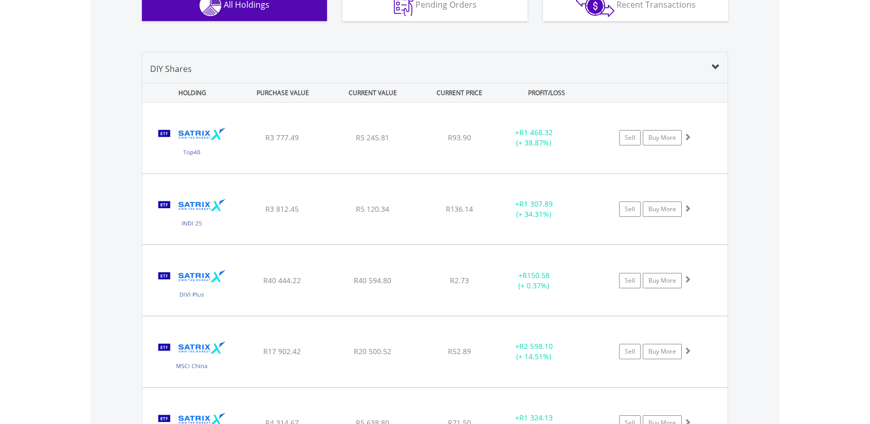
click at [686, 279] on span at bounding box center [687, 279] width 7 height 7
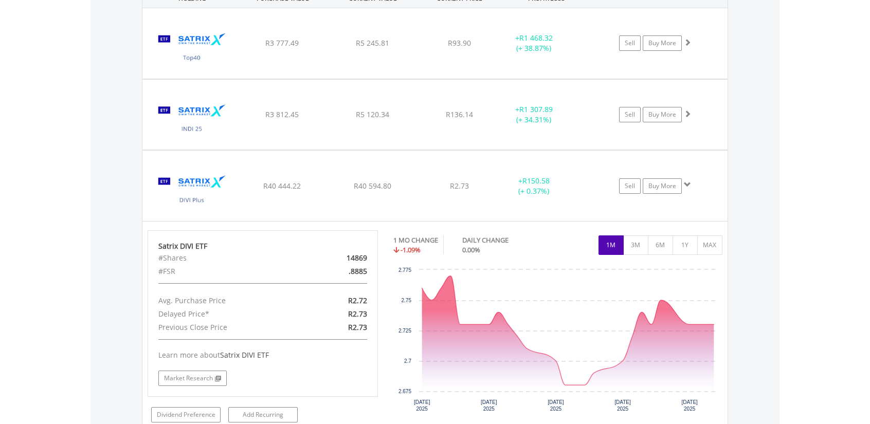
scroll to position [814, 0]
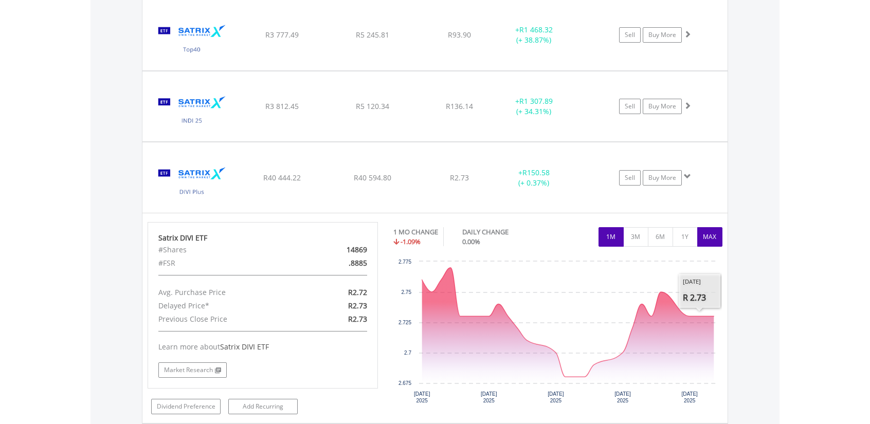
click at [707, 237] on button "MAX" at bounding box center [709, 237] width 25 height 20
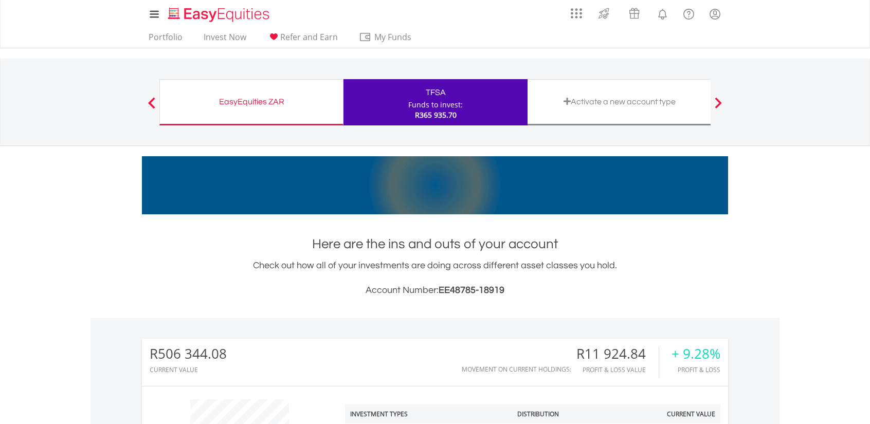
scroll to position [0, 0]
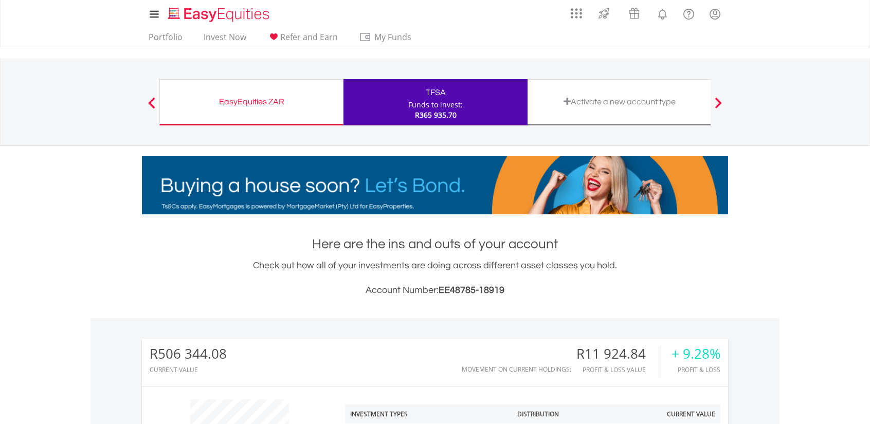
click at [254, 102] on div "EasyEquities ZAR" at bounding box center [251, 102] width 171 height 14
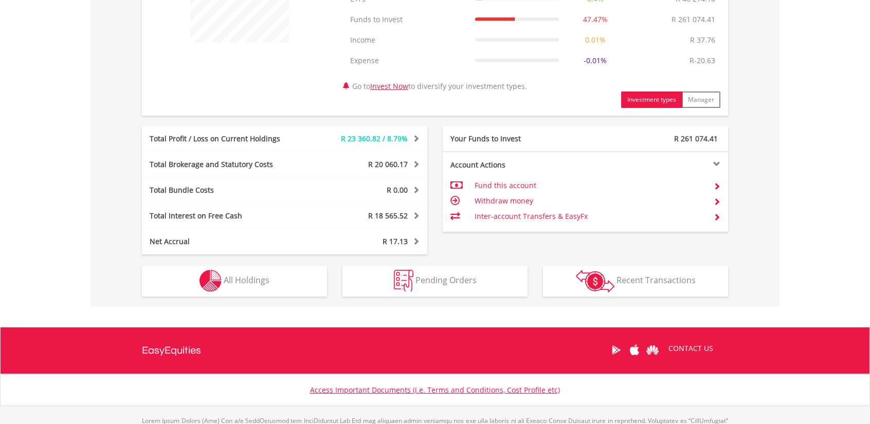
scroll to position [506, 0]
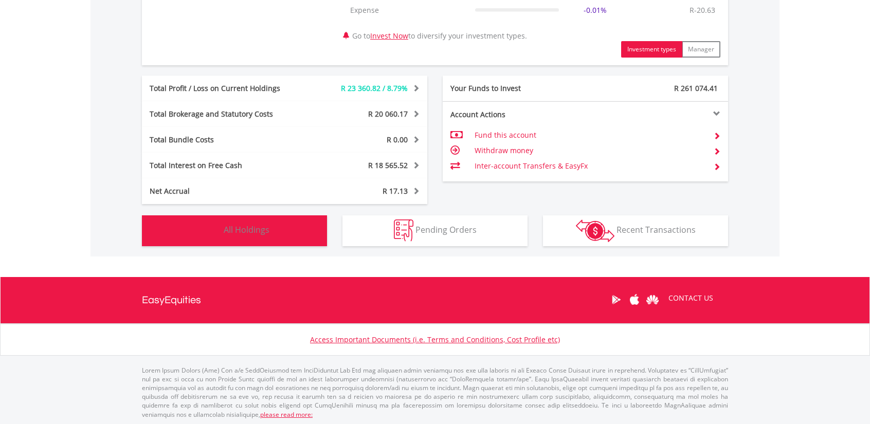
click at [255, 237] on button "Holdings All Holdings" at bounding box center [234, 230] width 185 height 31
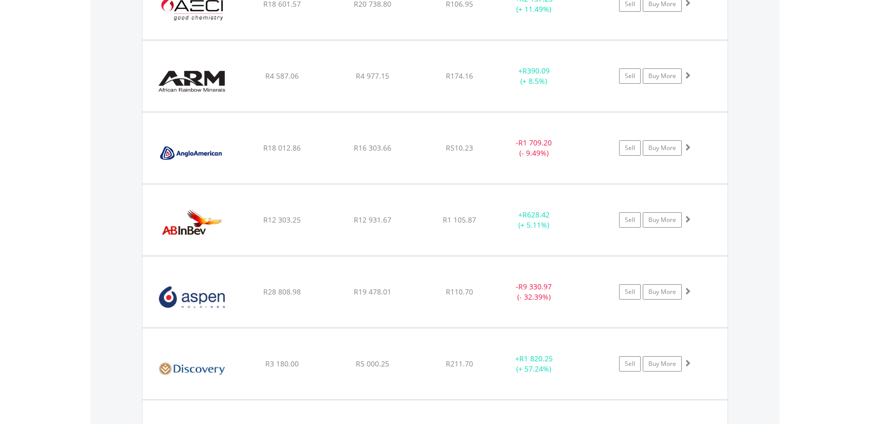
scroll to position [1040, 0]
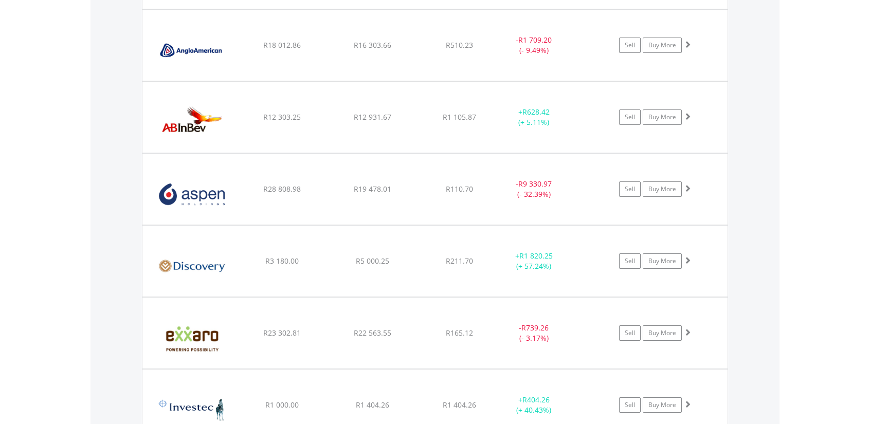
click at [688, 259] on span at bounding box center [687, 260] width 7 height 7
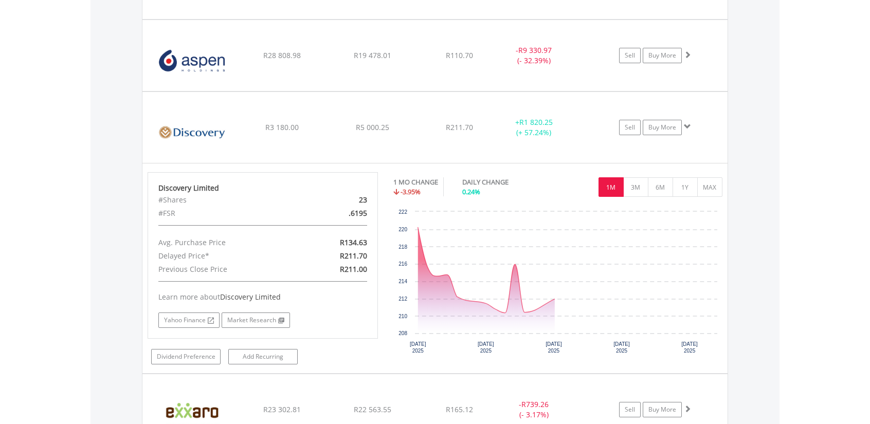
scroll to position [1194, 0]
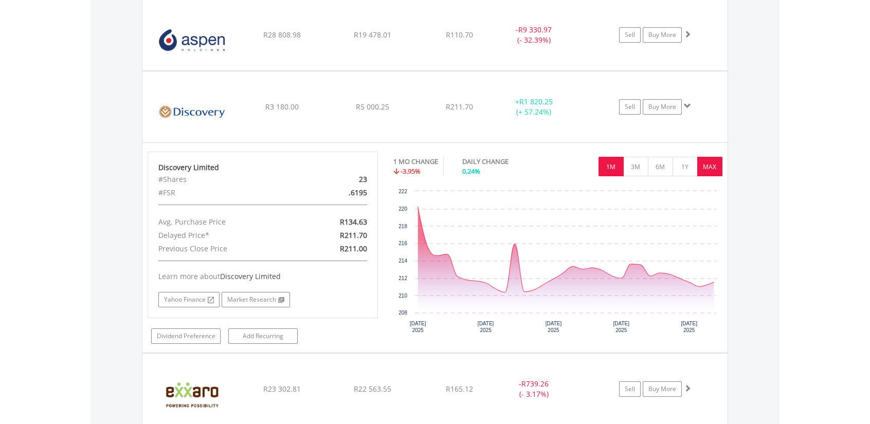
click at [709, 170] on button "MAX" at bounding box center [709, 167] width 25 height 20
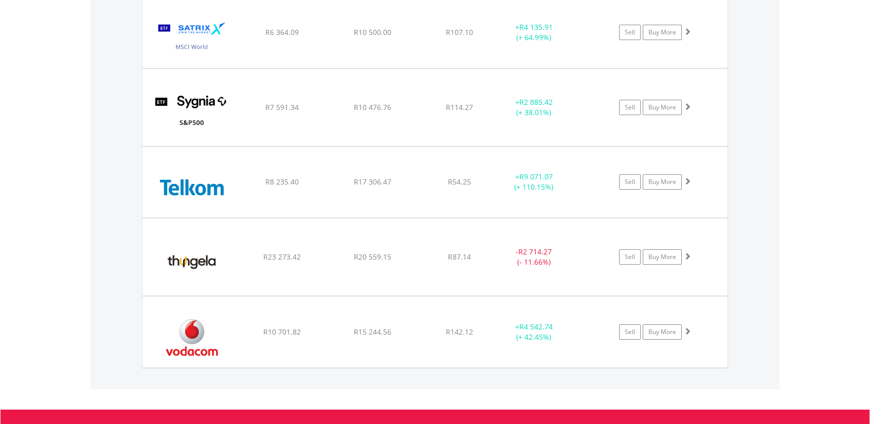
scroll to position [2428, 0]
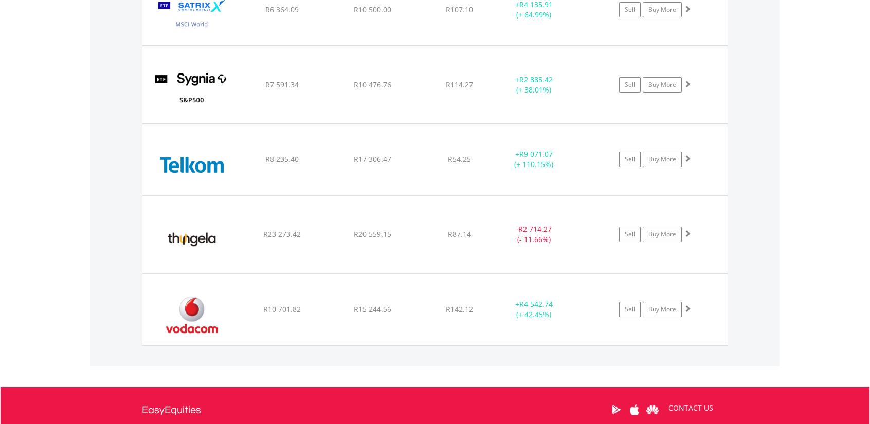
click at [688, 305] on span at bounding box center [687, 308] width 7 height 7
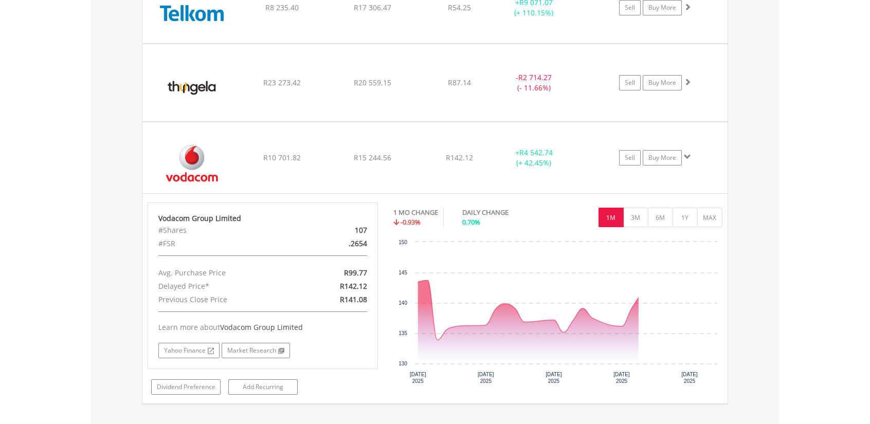
scroll to position [2583, 0]
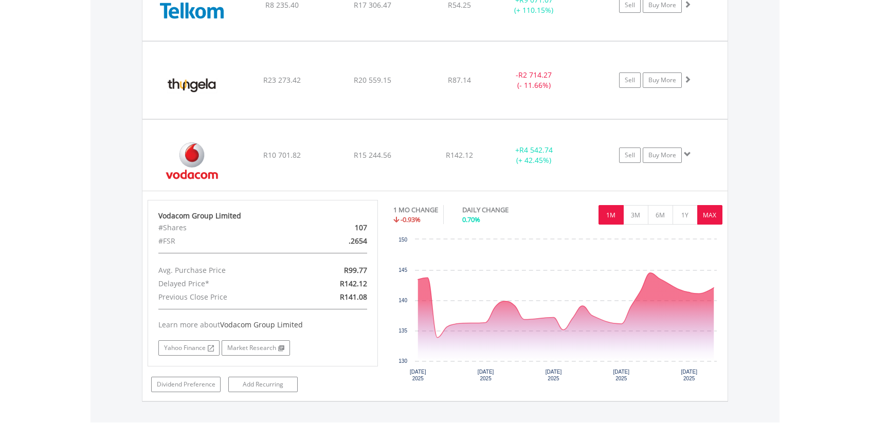
click at [715, 210] on button "MAX" at bounding box center [709, 215] width 25 height 20
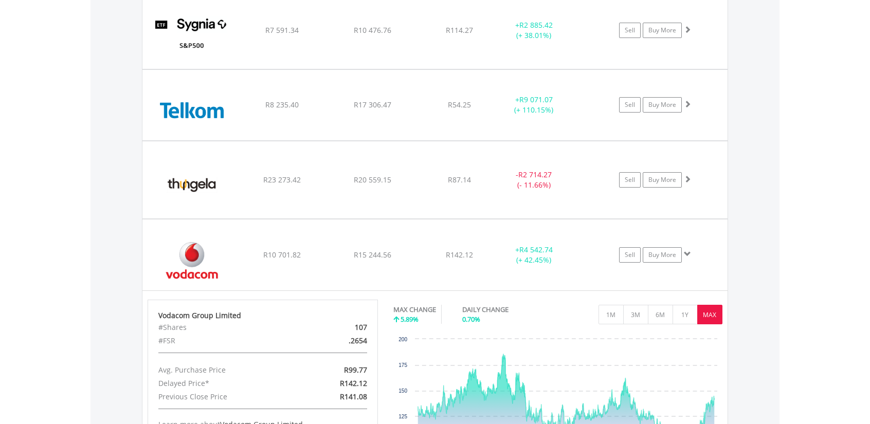
scroll to position [2480, 0]
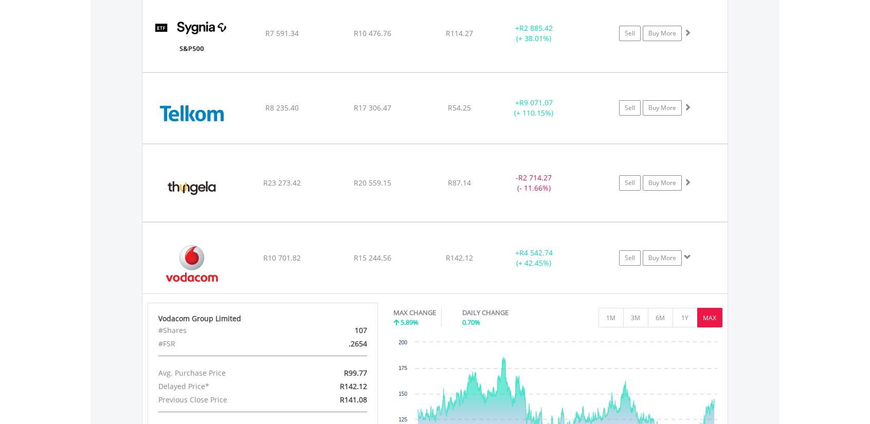
click at [688, 178] on span at bounding box center [687, 181] width 7 height 7
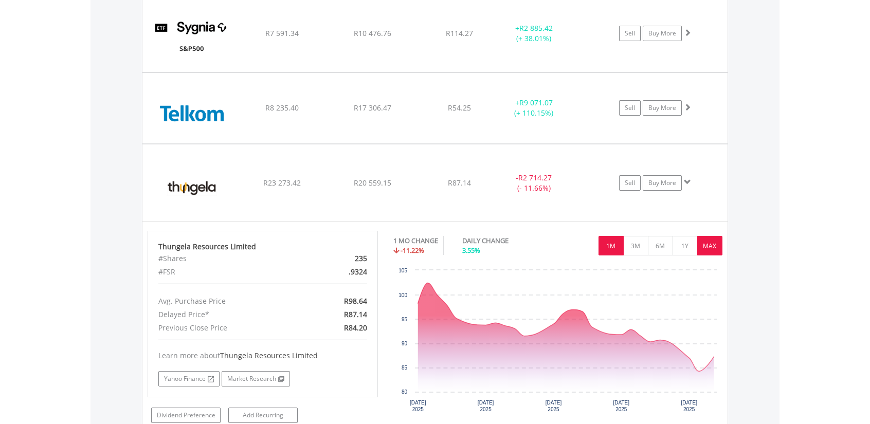
click at [713, 236] on button "MAX" at bounding box center [709, 246] width 25 height 20
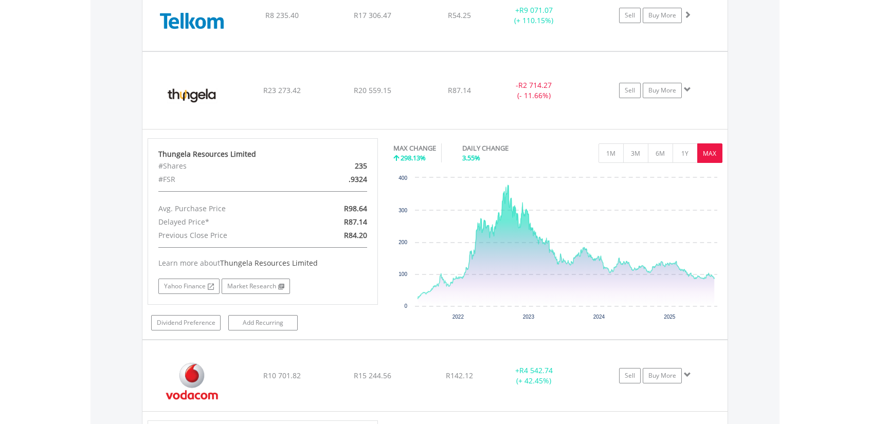
scroll to position [2583, 0]
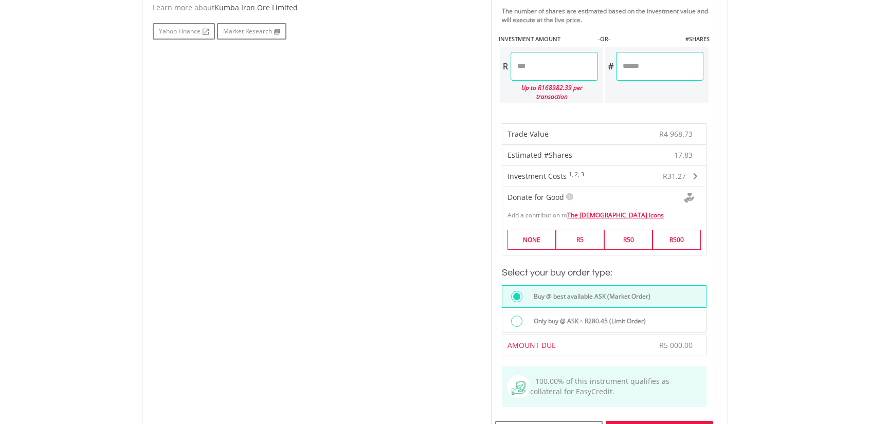
scroll to position [720, 0]
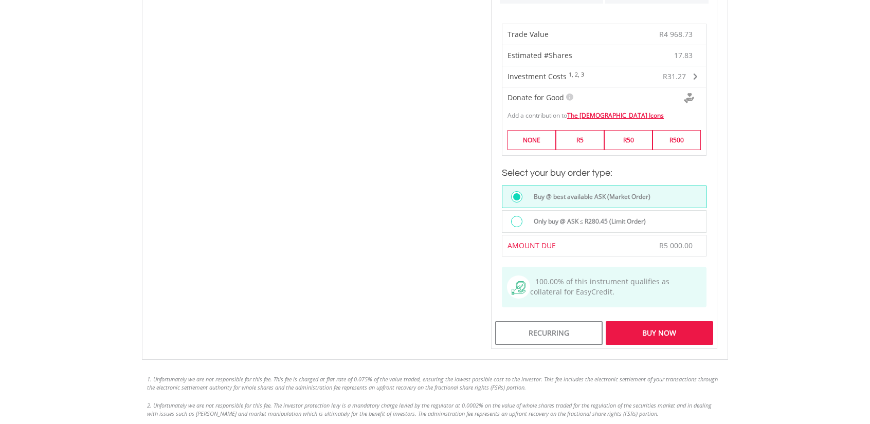
click at [672, 321] on div "Buy Now" at bounding box center [659, 333] width 107 height 24
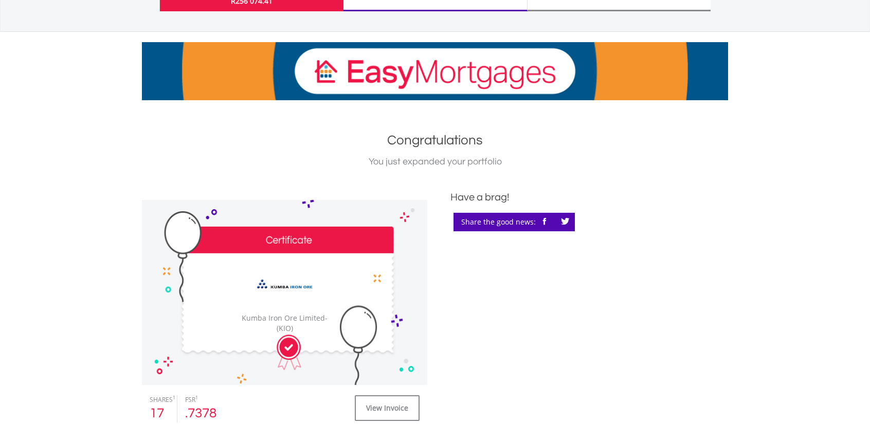
scroll to position [257, 0]
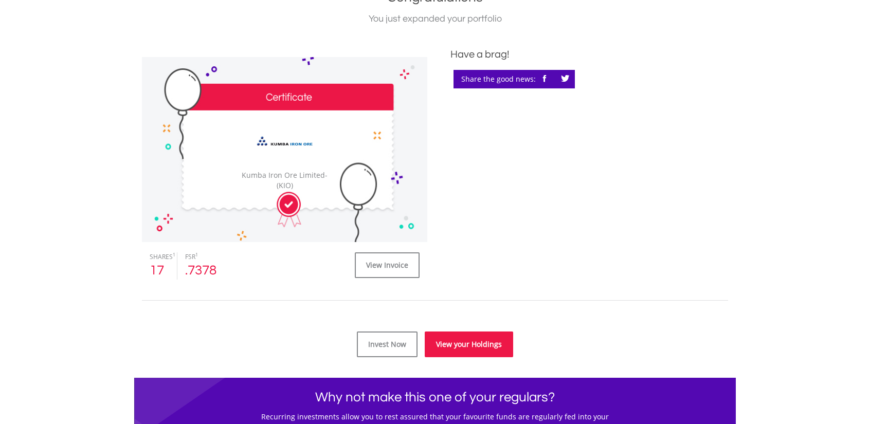
click at [468, 356] on link "View your Holdings" at bounding box center [469, 345] width 88 height 26
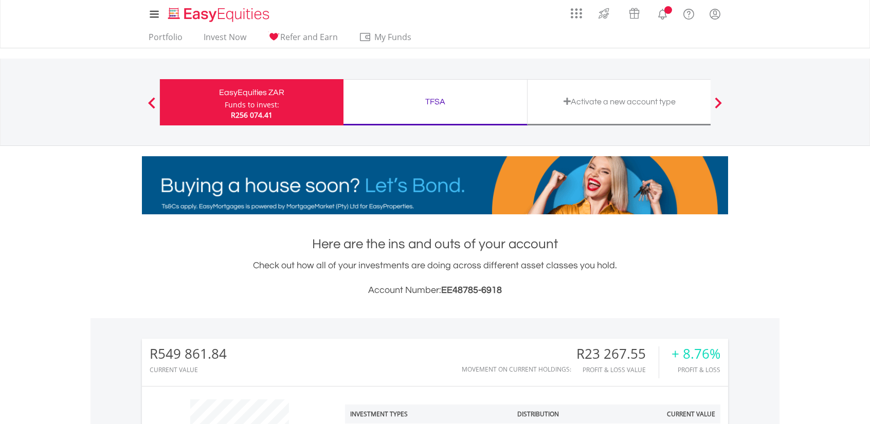
scroll to position [99, 195]
click at [837, 30] on nav "My Investments Invest Now New Listings Sell My Recurring Investments Pending Or…" at bounding box center [435, 24] width 870 height 48
